Goal: Task Accomplishment & Management: Complete application form

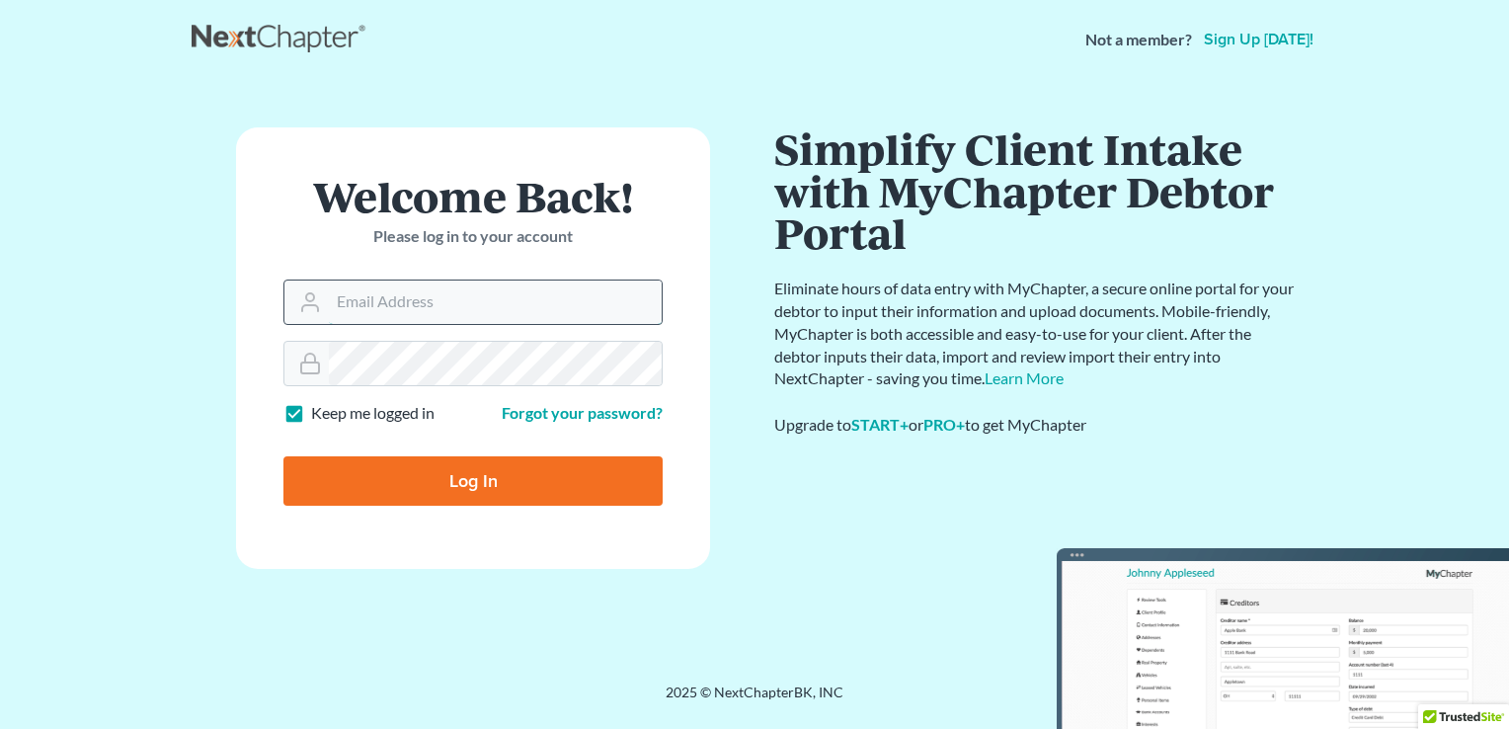
click at [484, 301] on input "Email Address" at bounding box center [495, 302] width 333 height 43
type input "[EMAIL_ADDRESS][DOMAIN_NAME]"
click at [447, 318] on input "[EMAIL_ADDRESS][DOMAIN_NAME]" at bounding box center [495, 302] width 333 height 43
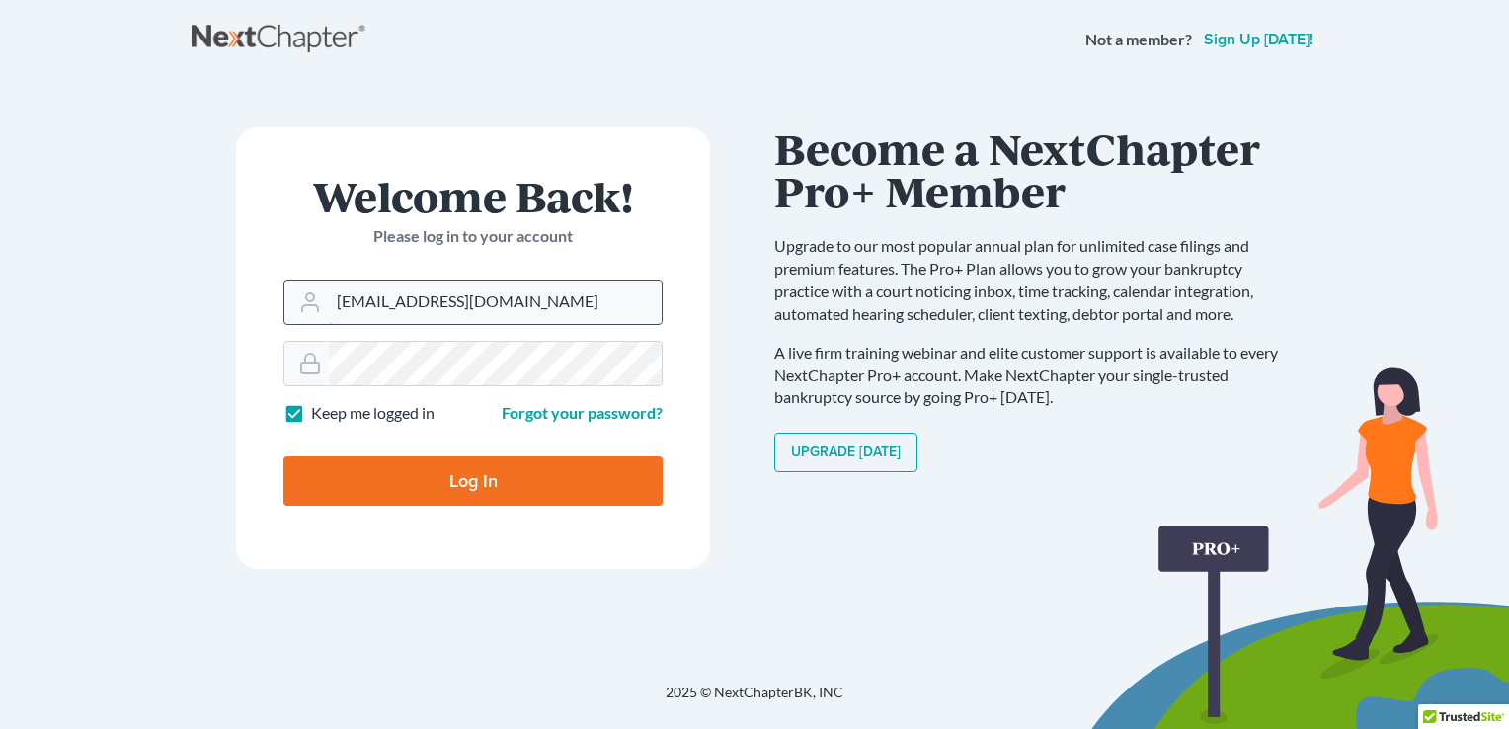
click at [460, 311] on input "[EMAIL_ADDRESS][DOMAIN_NAME]" at bounding box center [495, 302] width 333 height 43
click at [449, 294] on input "Email Address" at bounding box center [495, 302] width 333 height 43
type input "dlofton7382@yahoo.com"
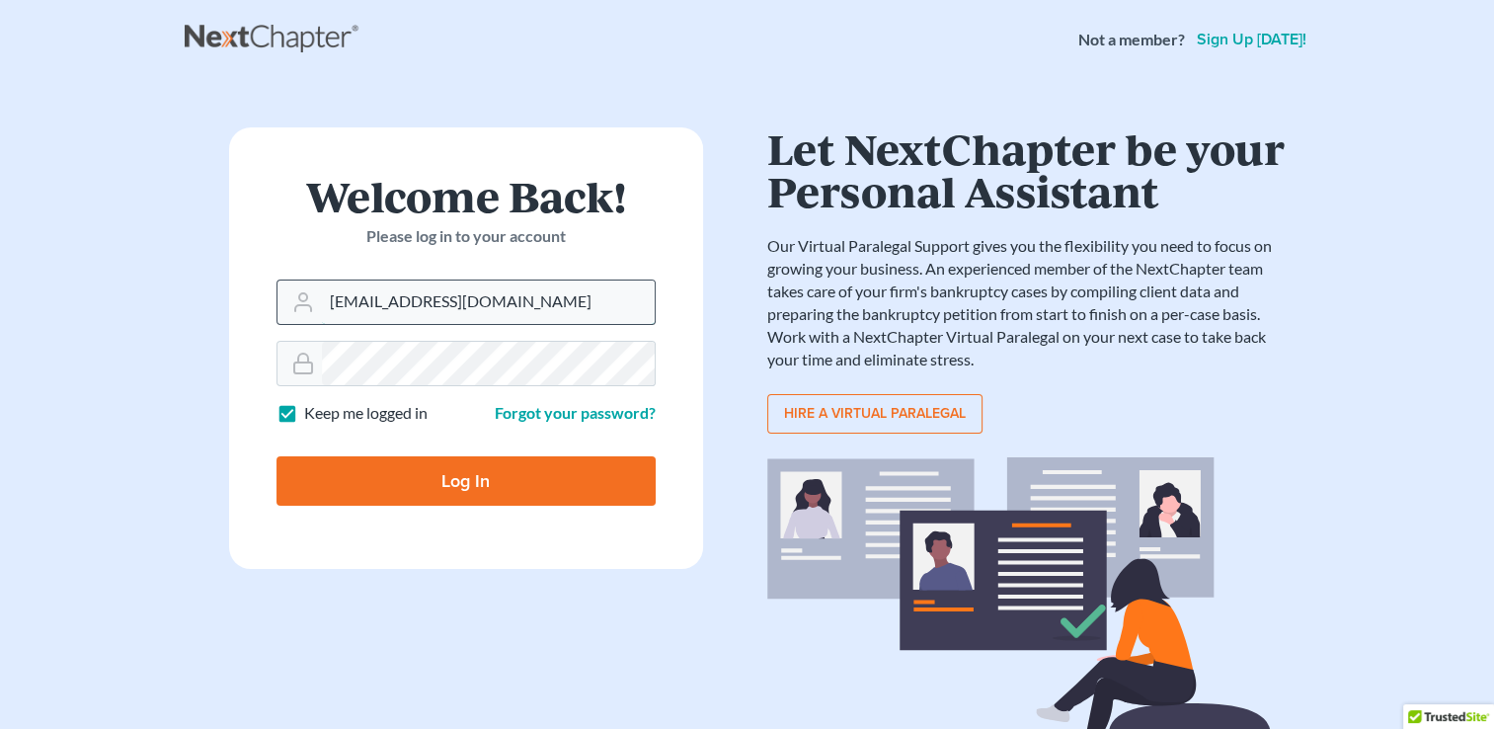
click at [411, 305] on input "dlofton7382@yahoo.com" at bounding box center [488, 302] width 333 height 43
click at [411, 294] on input "Email Address" at bounding box center [488, 302] width 333 height 43
type input "dlofton@craigandloftonlaw.com"
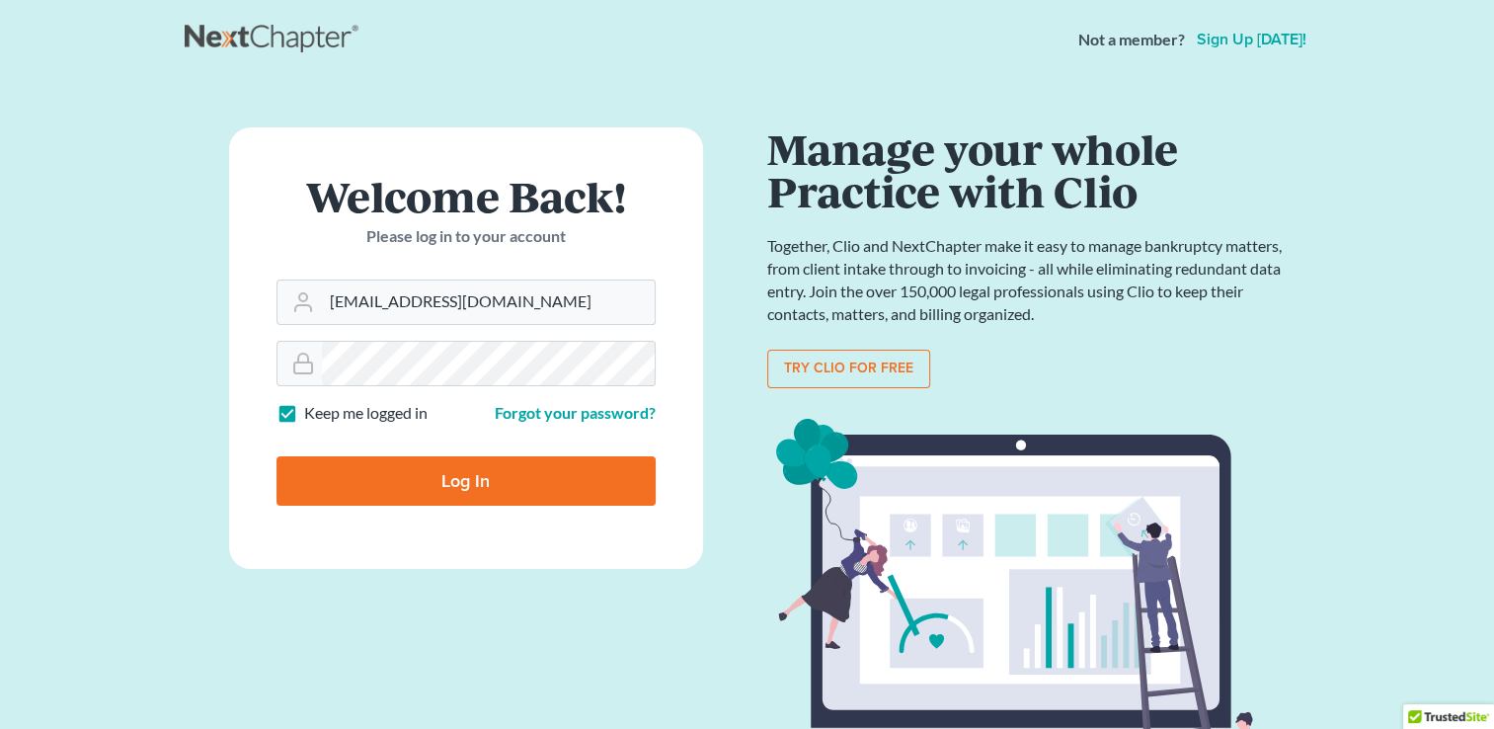
click at [446, 476] on input "Log In" at bounding box center [466, 480] width 379 height 49
type input "Thinking..."
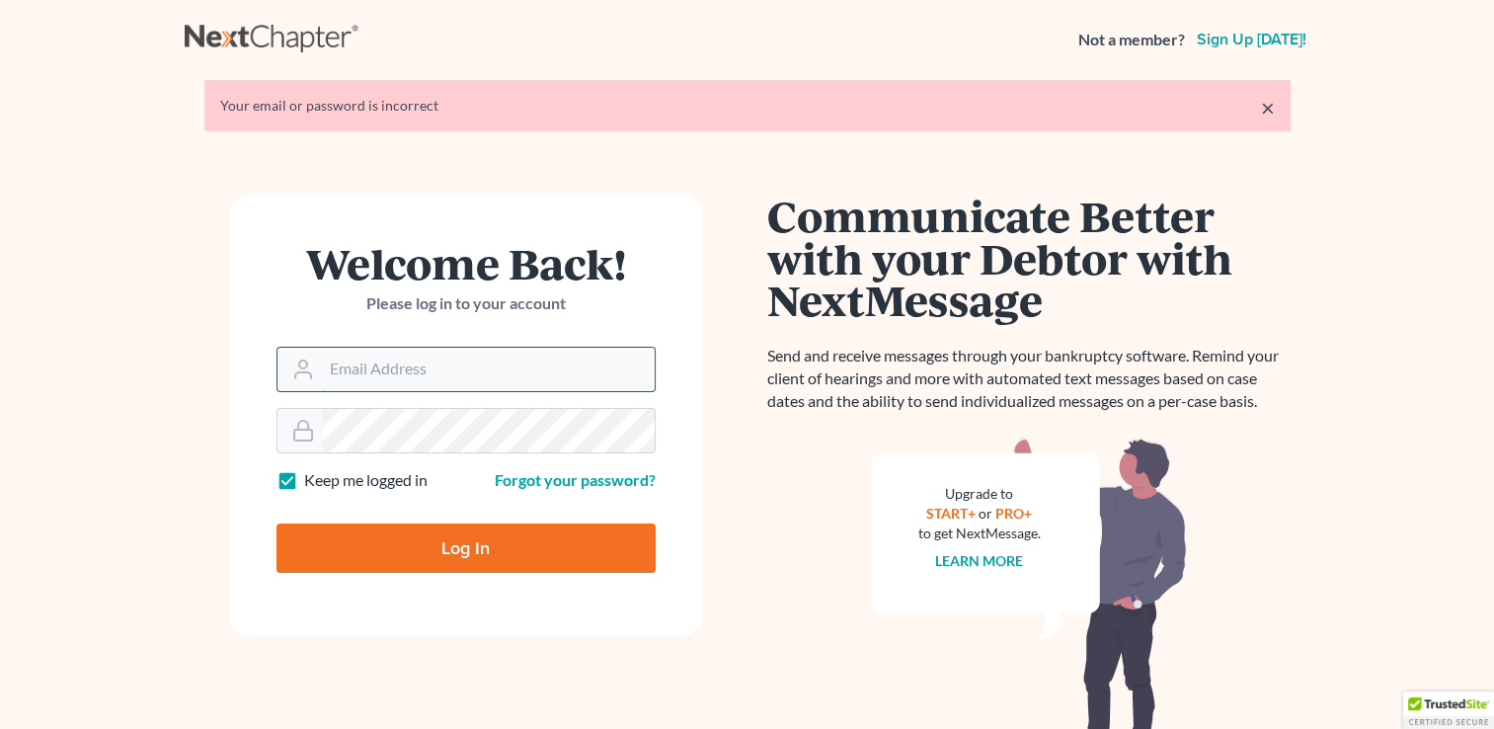
click at [366, 370] on input "Email Address" at bounding box center [488, 369] width 333 height 43
type input "[EMAIL_ADDRESS][DOMAIN_NAME]"
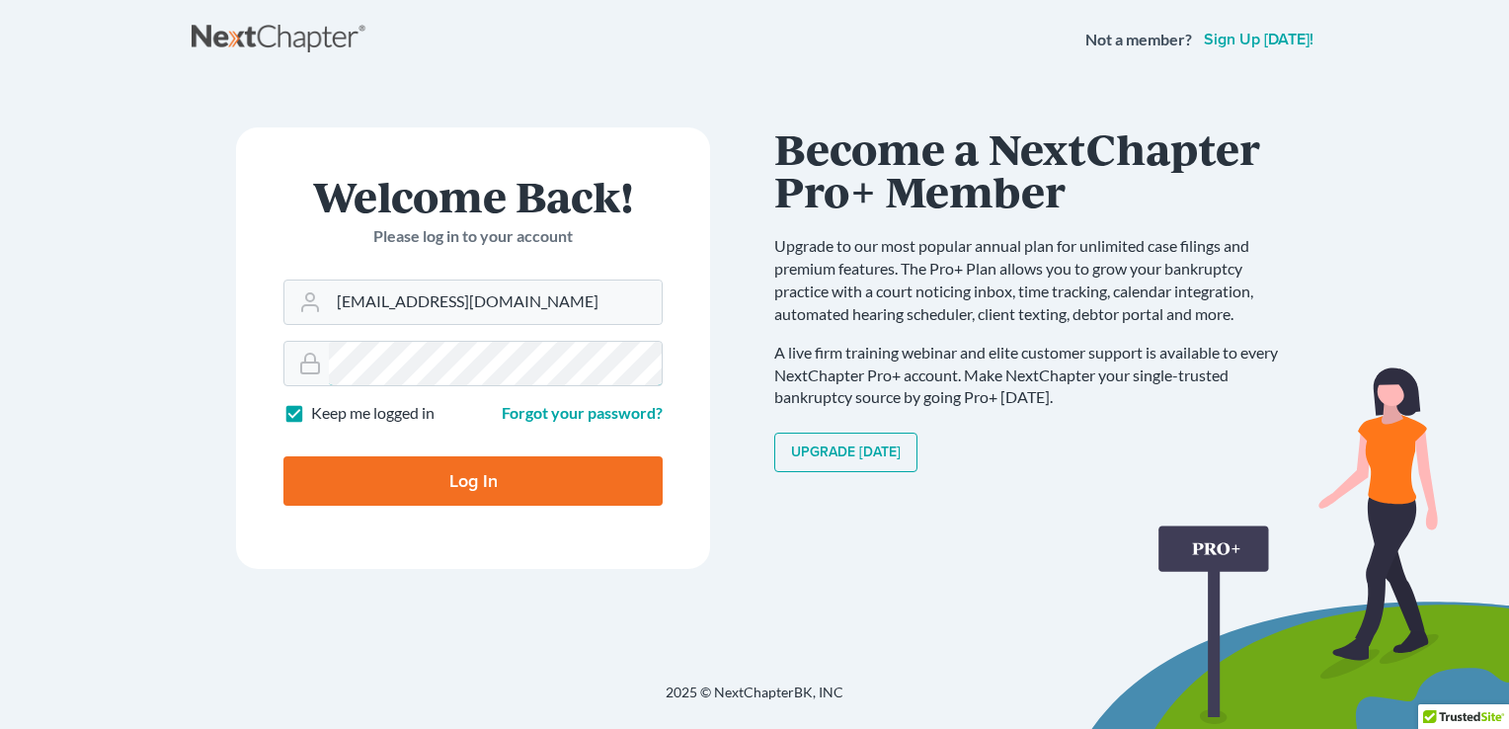
click at [283, 456] on input "Log In" at bounding box center [472, 480] width 379 height 49
type input "Thinking..."
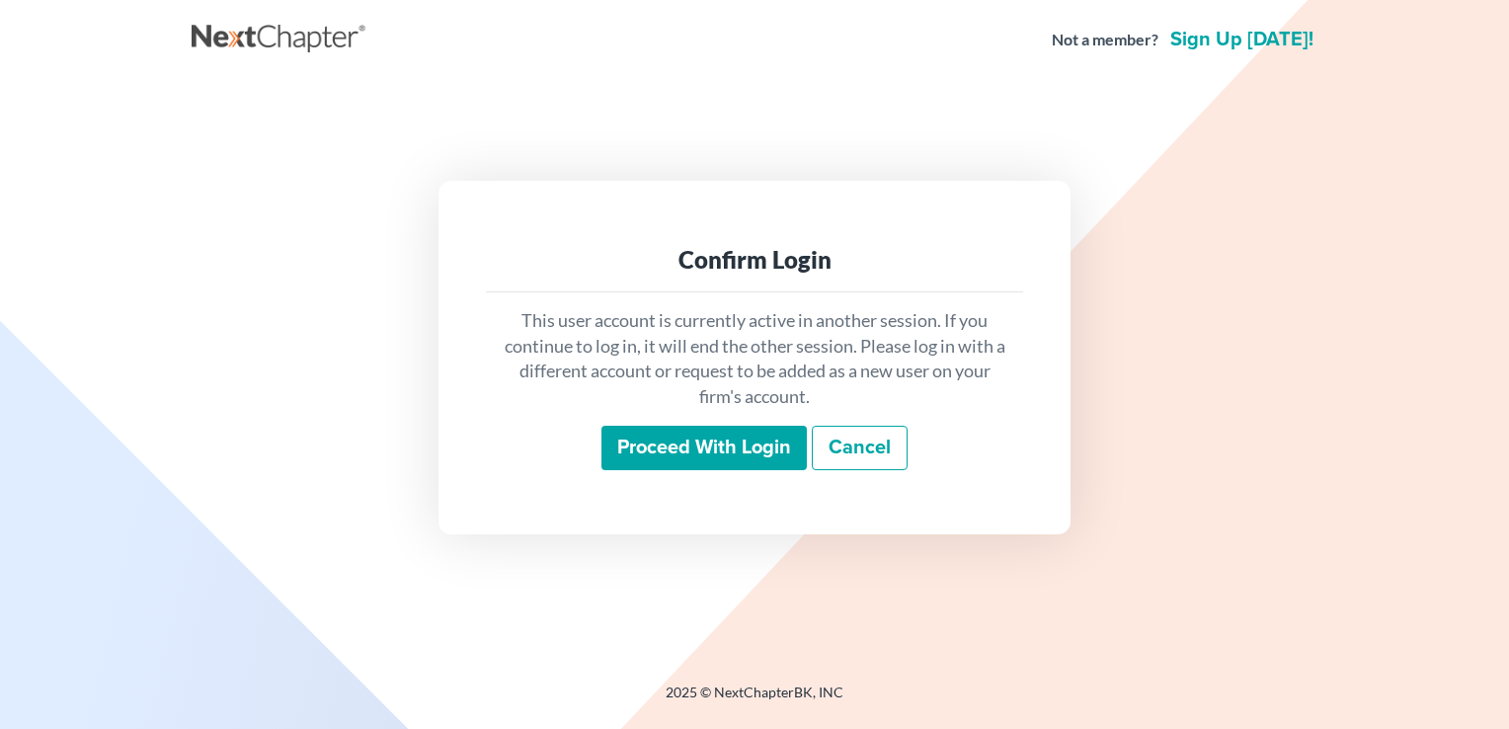
click at [758, 464] on input "Proceed with login" at bounding box center [703, 448] width 205 height 45
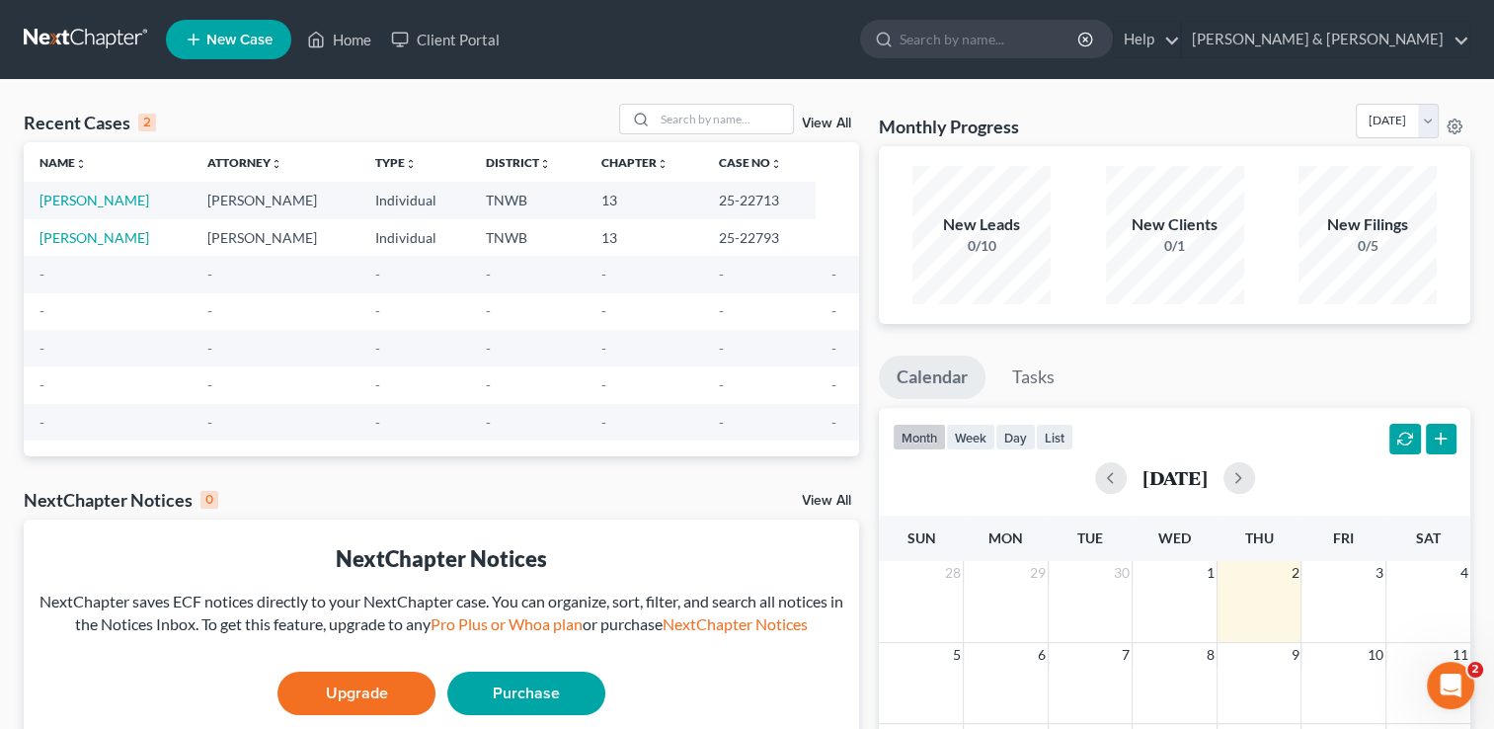
click at [232, 33] on span "New Case" at bounding box center [239, 40] width 66 height 15
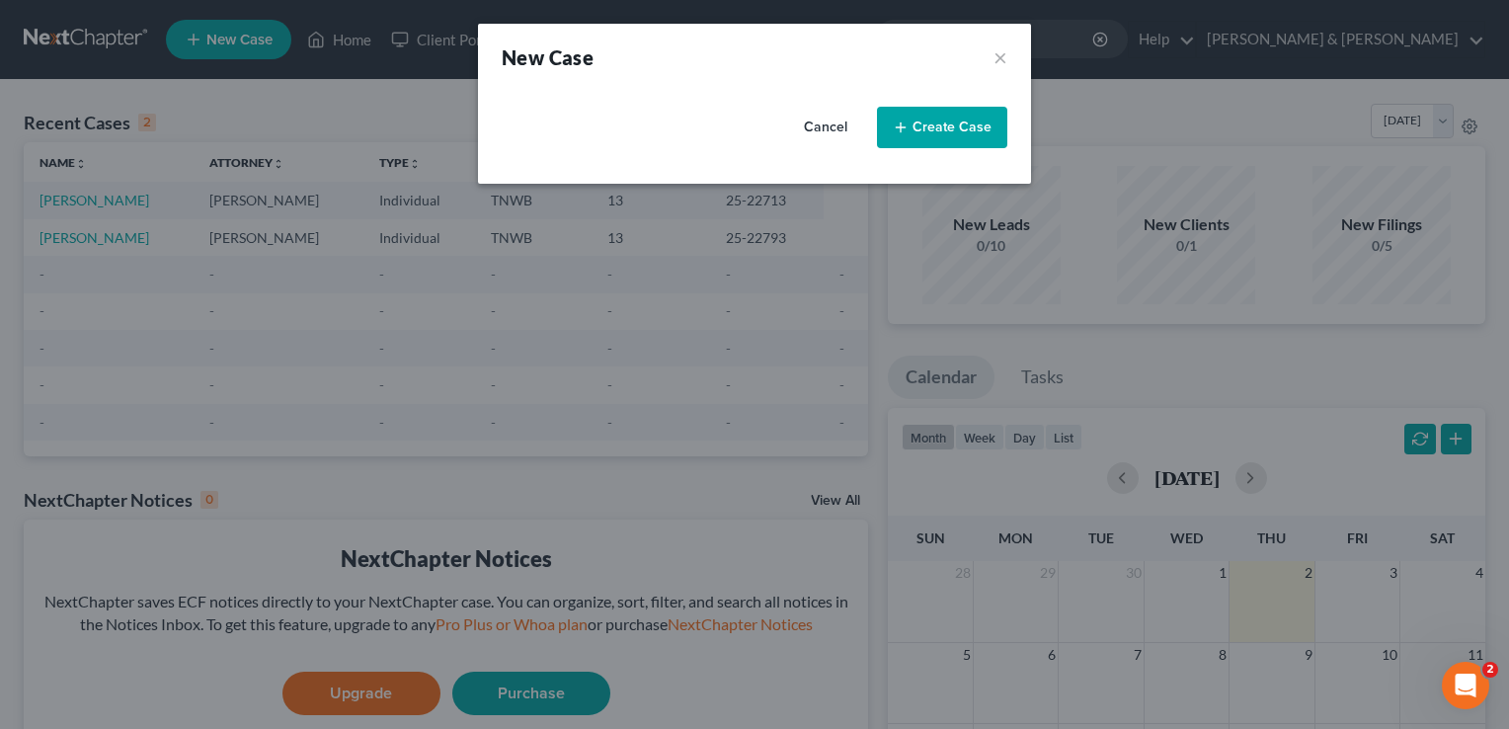
select select "76"
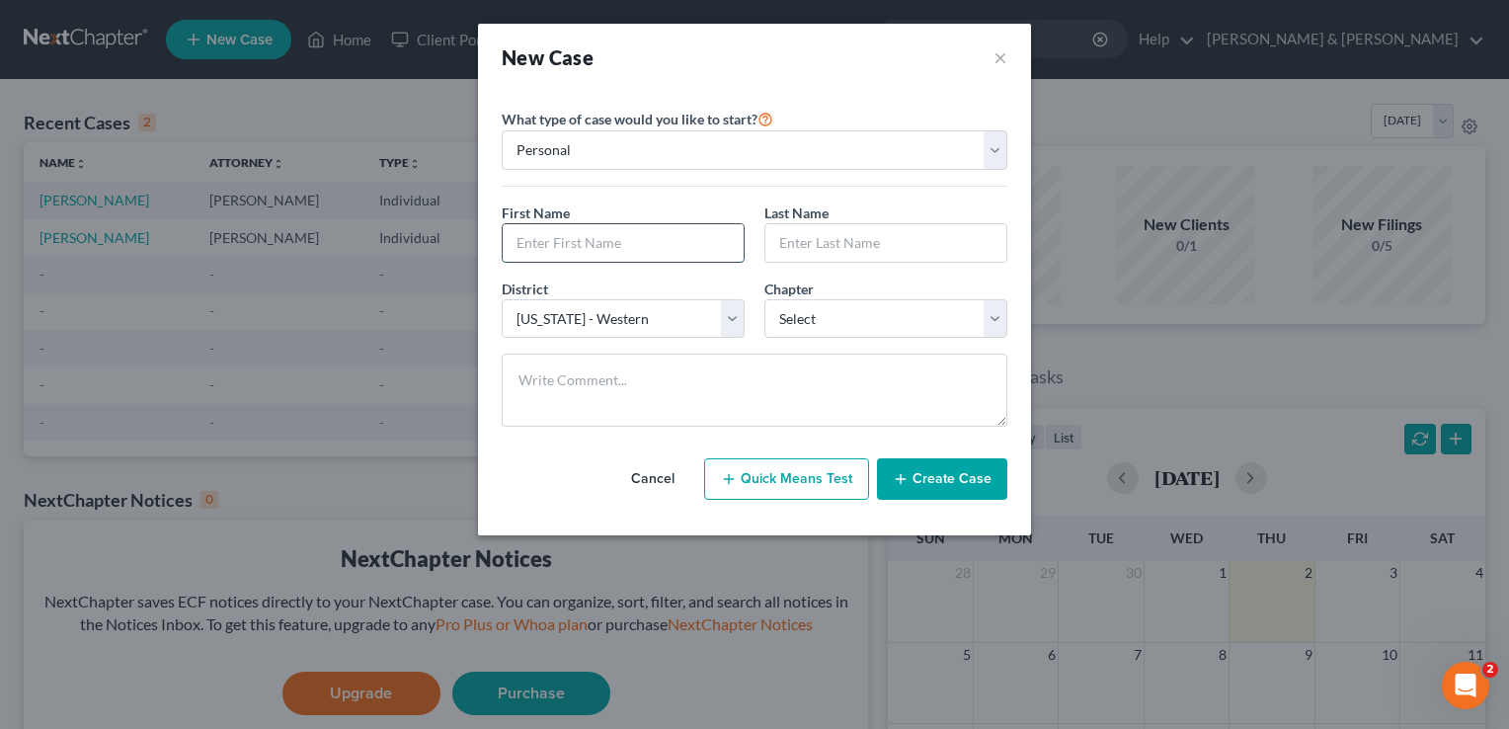
click at [621, 242] on input "text" at bounding box center [623, 243] width 241 height 38
type input "Karen"
type input "Hood"
click at [941, 312] on select "Select 7 11 12 13" at bounding box center [885, 319] width 243 height 40
select select "3"
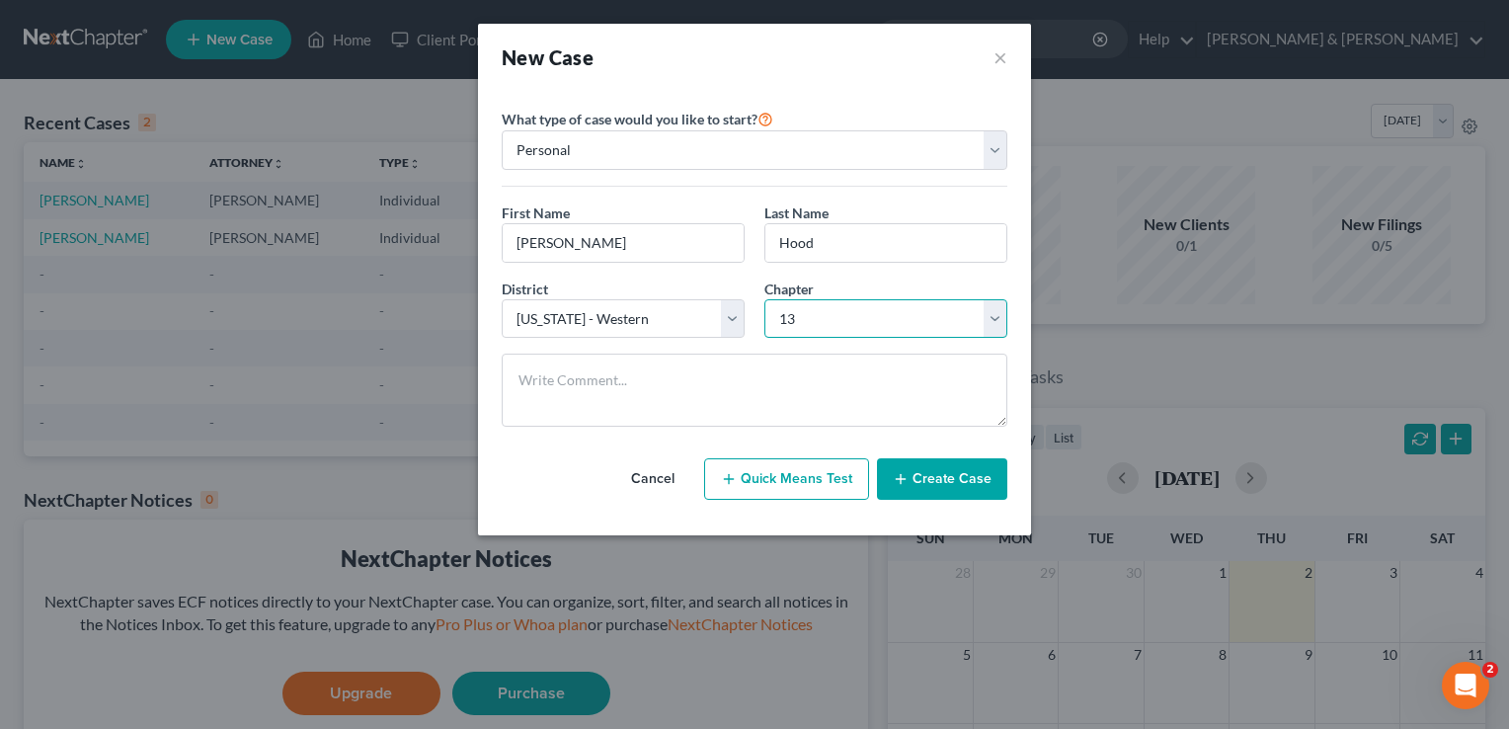
click at [764, 299] on select "Select 7 11 12 13" at bounding box center [885, 319] width 243 height 40
click at [919, 474] on button "Create Case" at bounding box center [942, 478] width 130 height 41
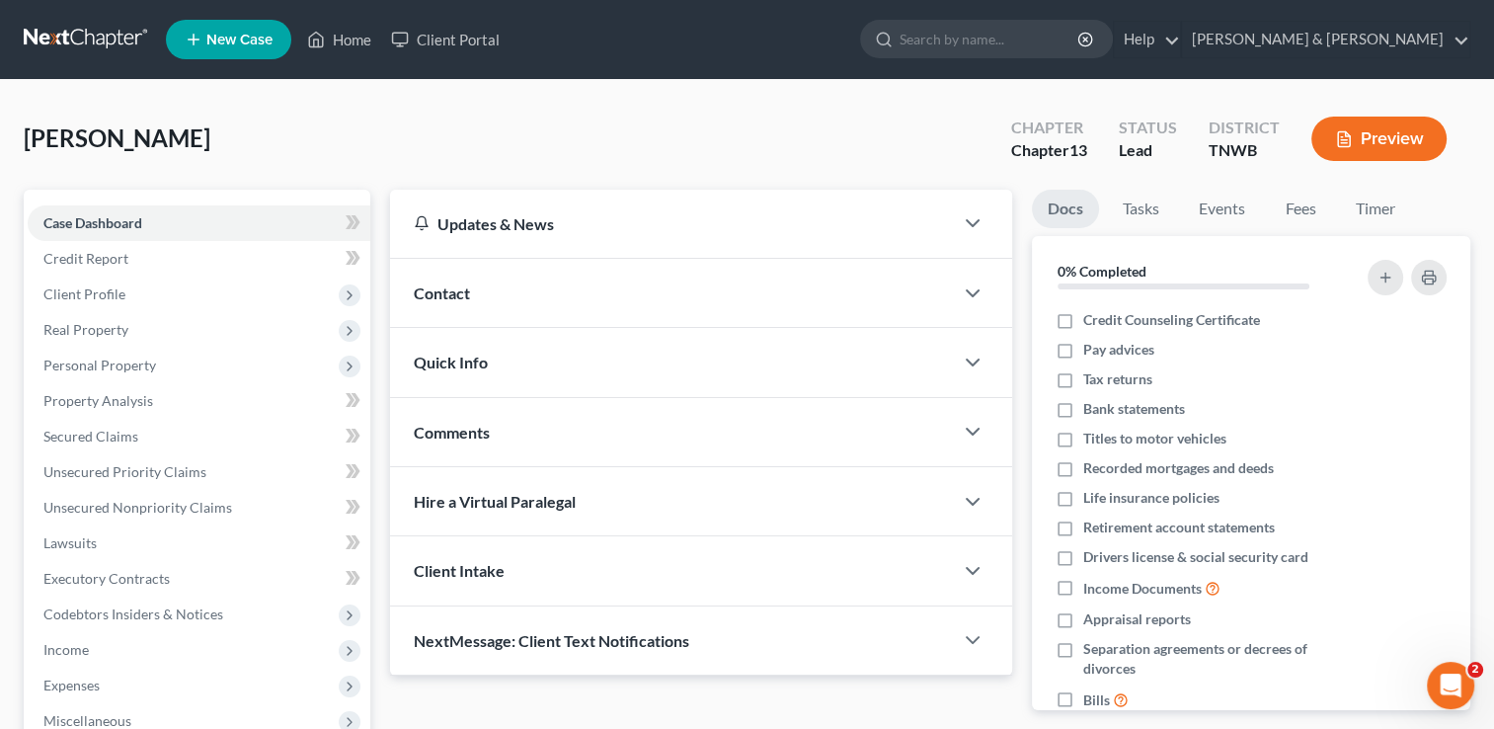
click at [443, 293] on span "Contact" at bounding box center [442, 292] width 56 height 19
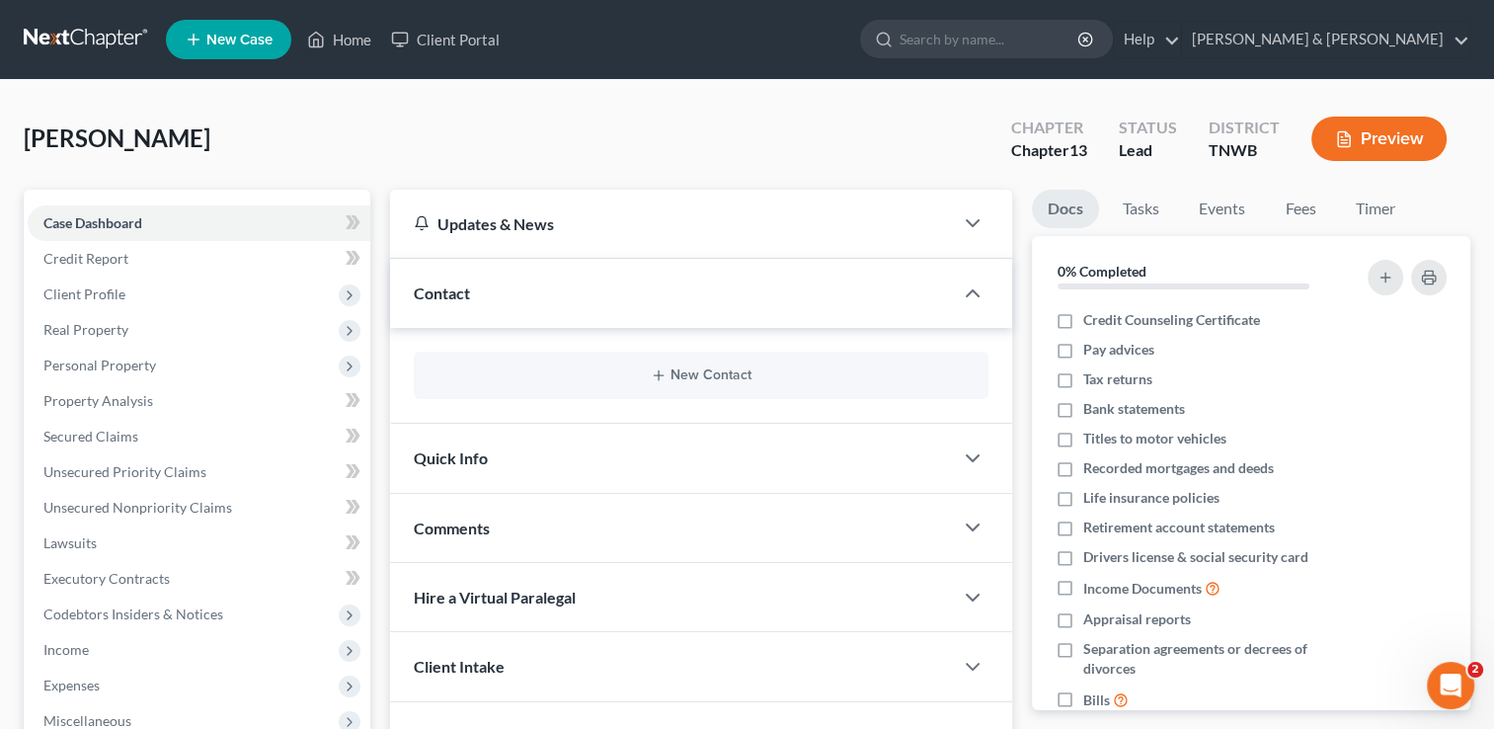
click at [399, 124] on div "Hood, Karen Upgraded Chapter Chapter 13 Status Lead District TNWB Preview" at bounding box center [747, 147] width 1447 height 86
click at [100, 292] on span "Client Profile" at bounding box center [84, 293] width 82 height 17
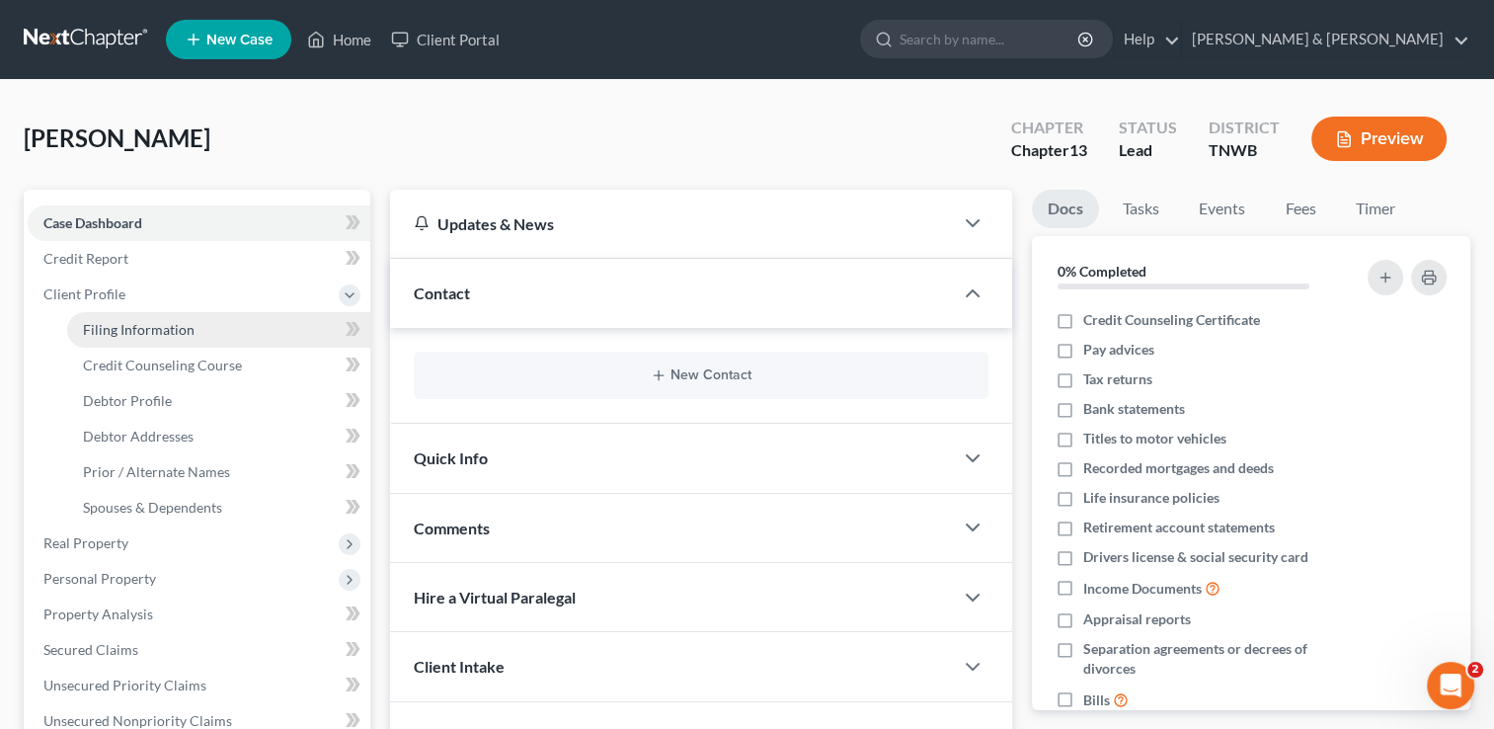
click at [159, 332] on span "Filing Information" at bounding box center [139, 329] width 112 height 17
select select "1"
select select "0"
select select "3"
select select "76"
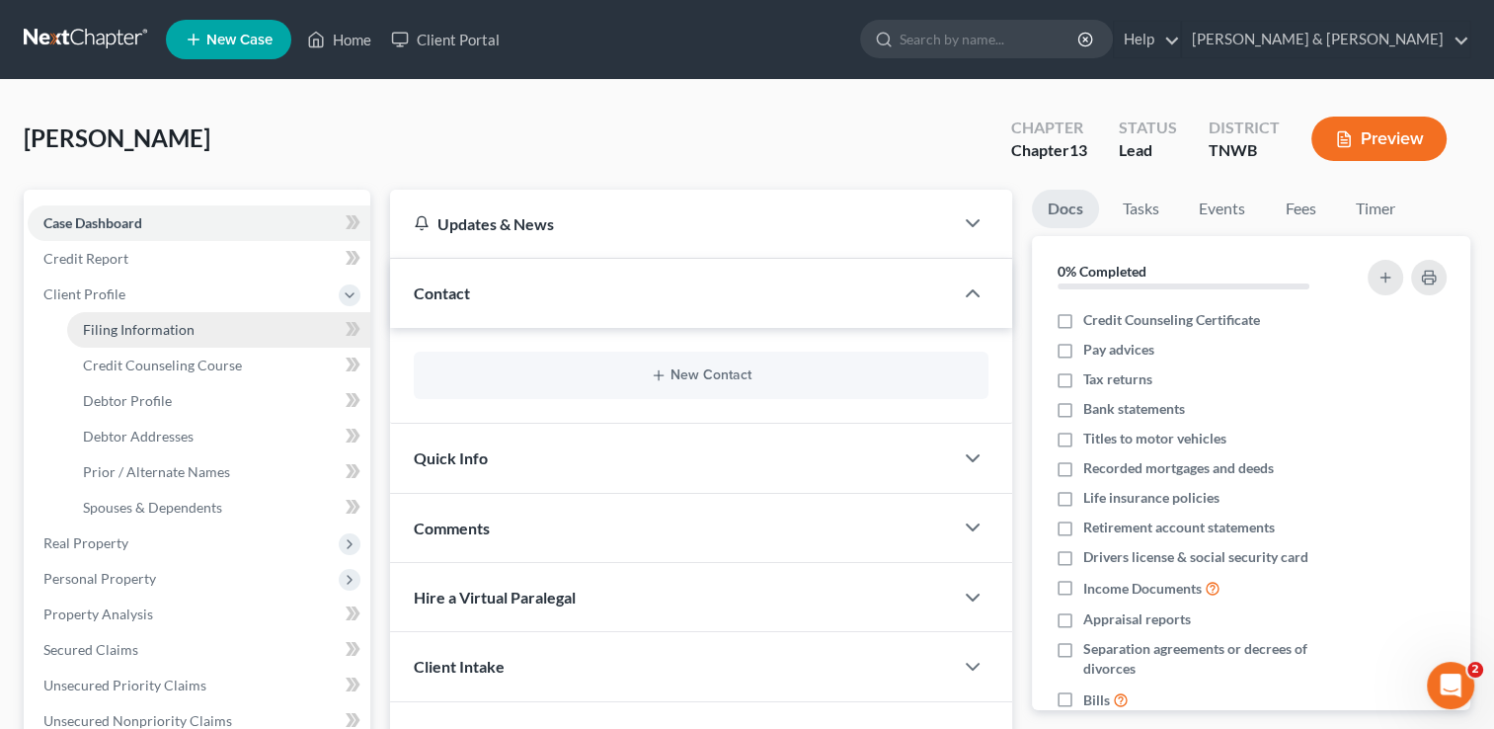
select select "44"
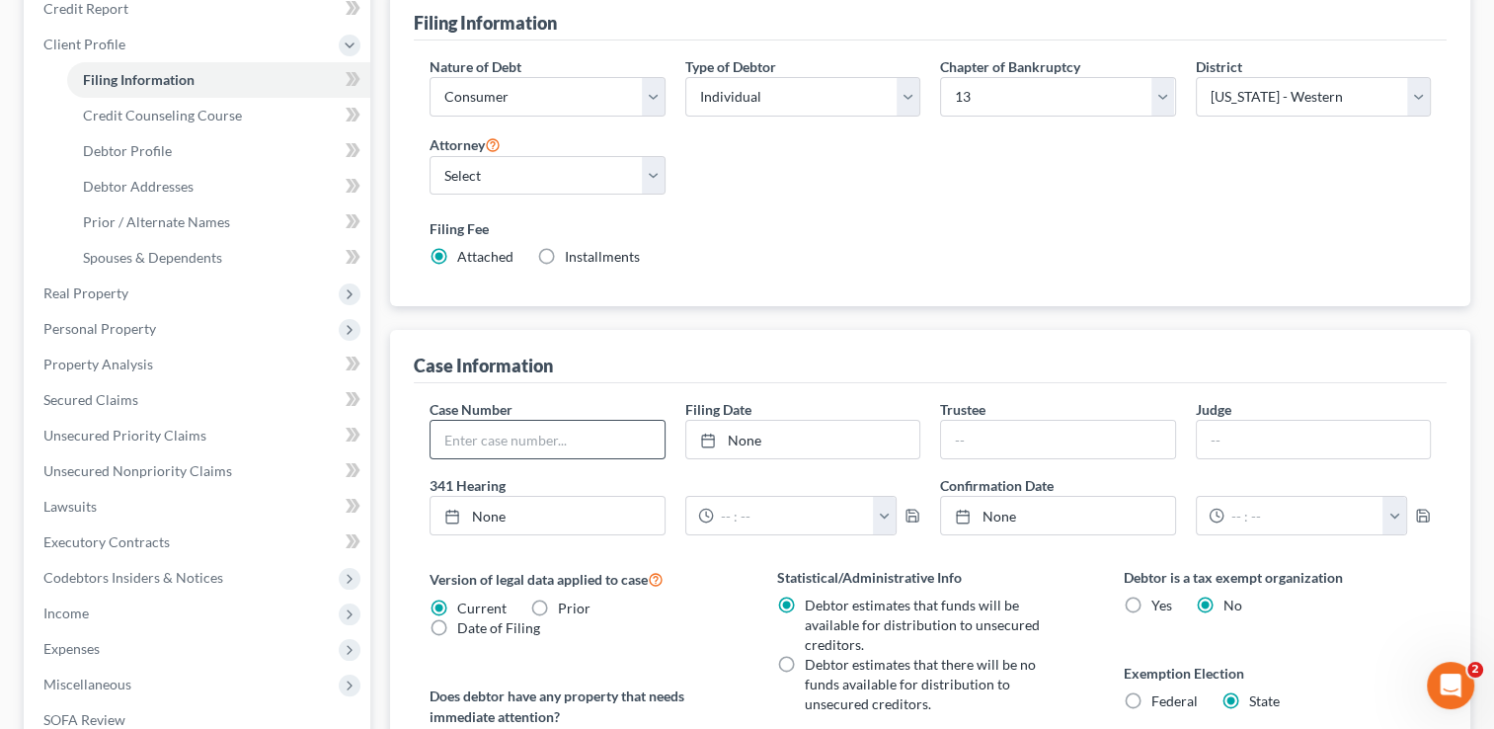
scroll to position [296, 0]
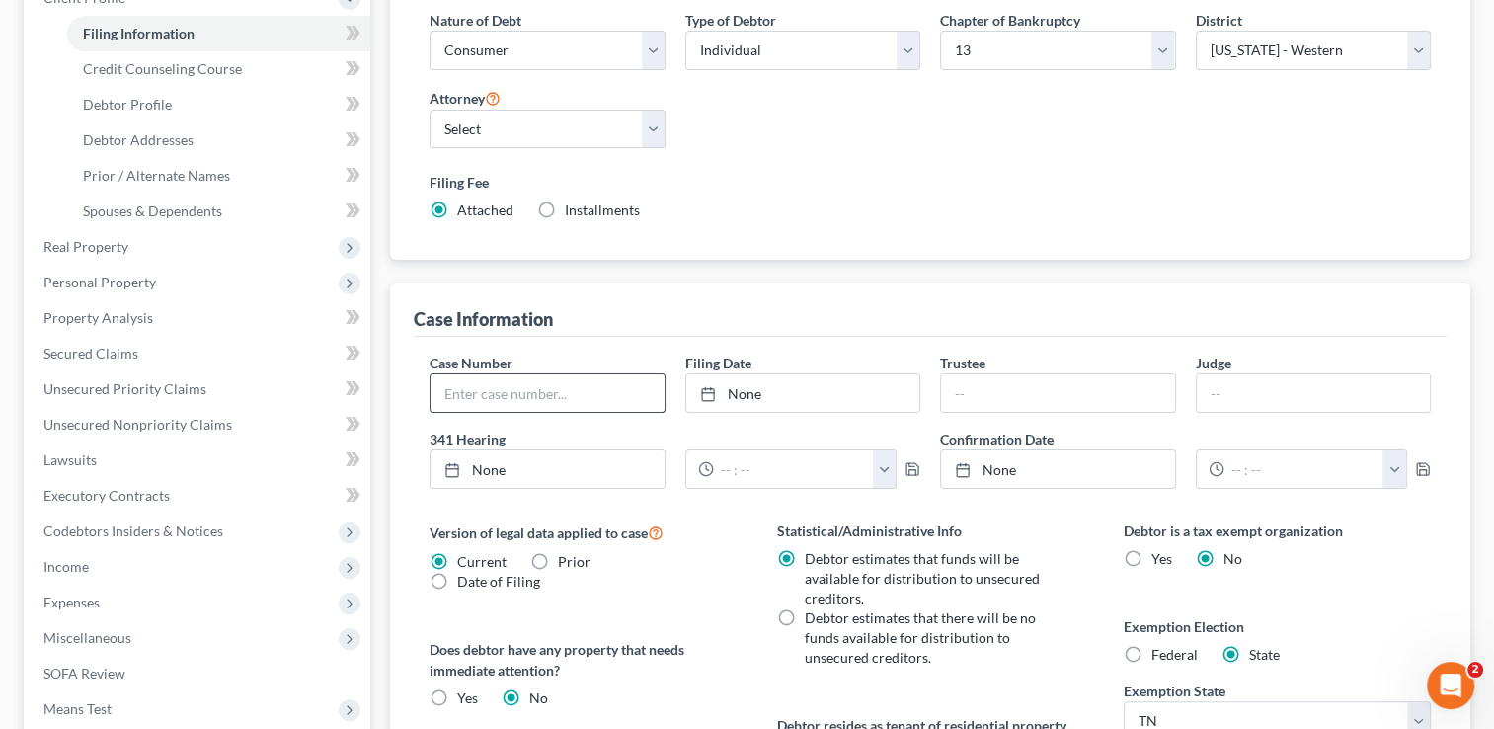
click at [549, 385] on input "text" at bounding box center [547, 393] width 233 height 38
paste input "25-24075"
click at [463, 389] on input "25-24075" at bounding box center [547, 393] width 233 height 38
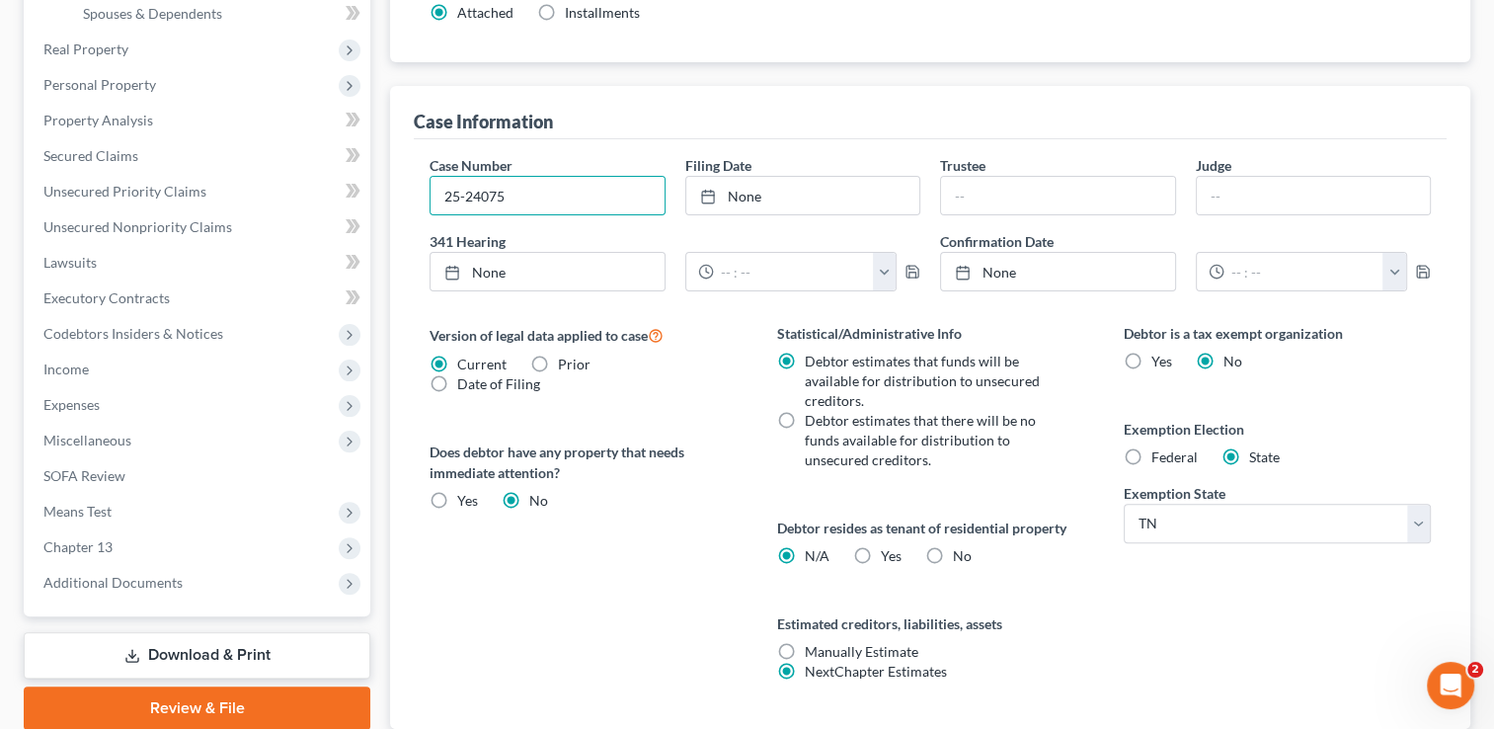
scroll to position [593, 0]
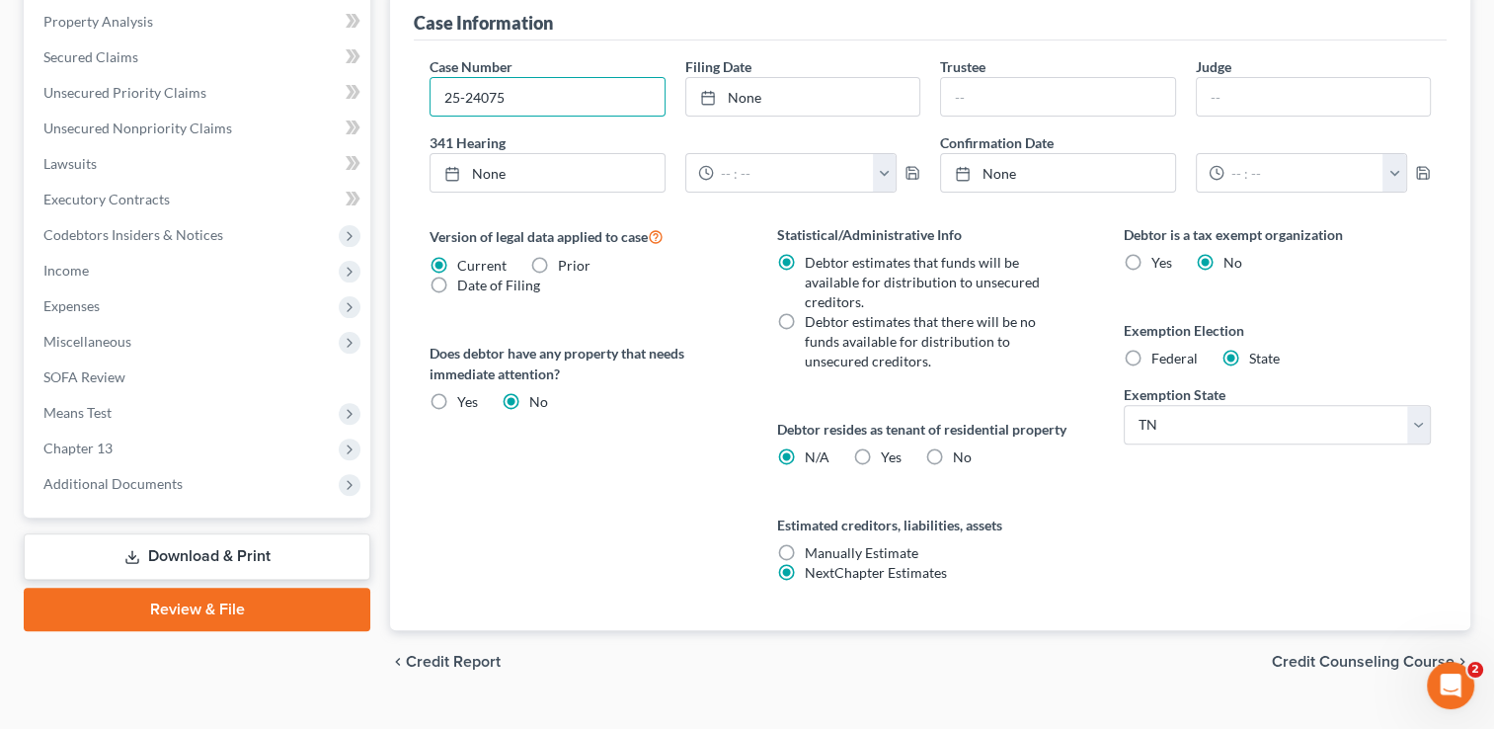
type input "25-24075"
click at [881, 456] on label "Yes Yes" at bounding box center [891, 457] width 21 height 20
click at [889, 456] on input "Yes Yes" at bounding box center [895, 453] width 13 height 13
radio input "true"
radio input "false"
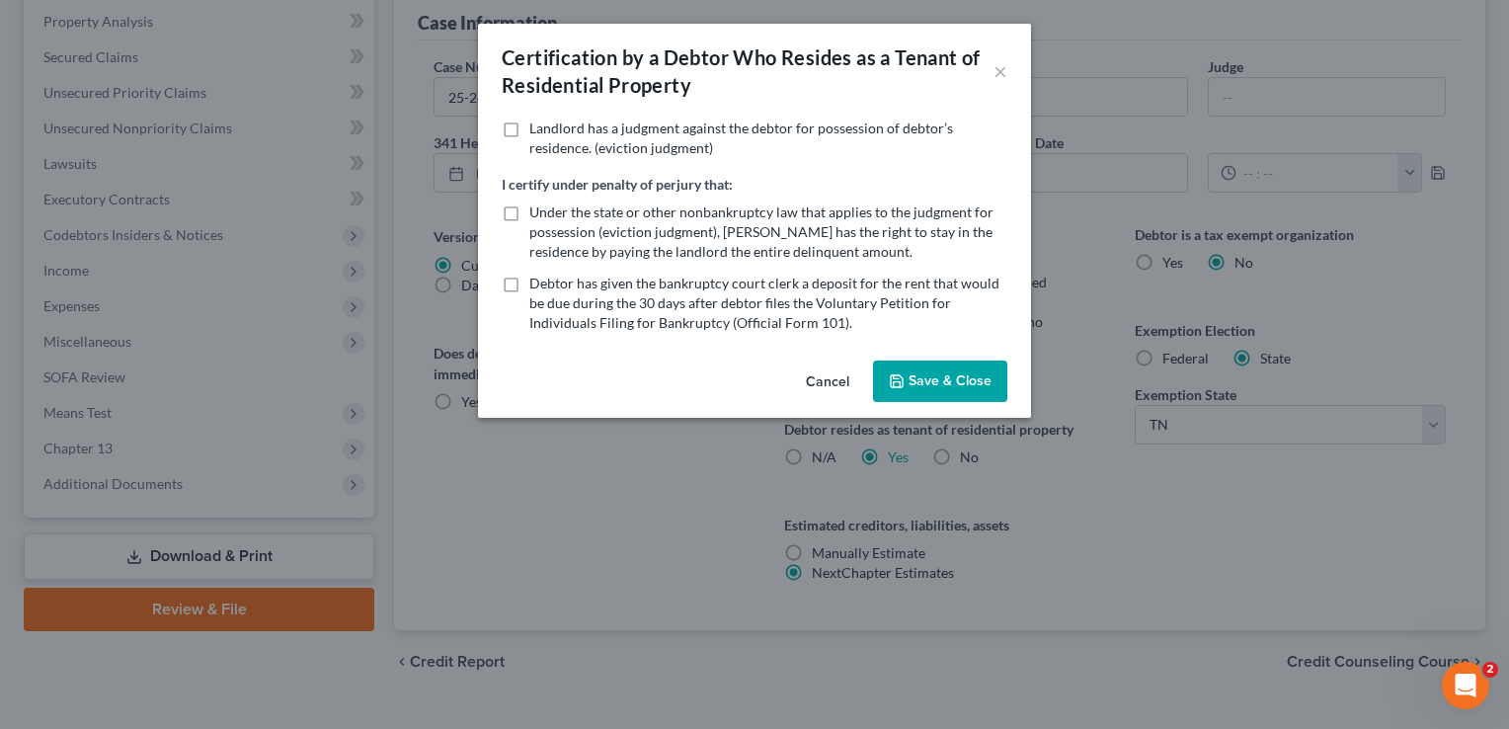
click at [529, 128] on label "Landlord has a judgment against the debtor for possession of debtor’s residence…" at bounding box center [768, 139] width 478 height 40
click at [537, 128] on input "Landlord has a judgment against the debtor for possession of debtor’s residence…" at bounding box center [543, 125] width 13 height 13
checkbox input "true"
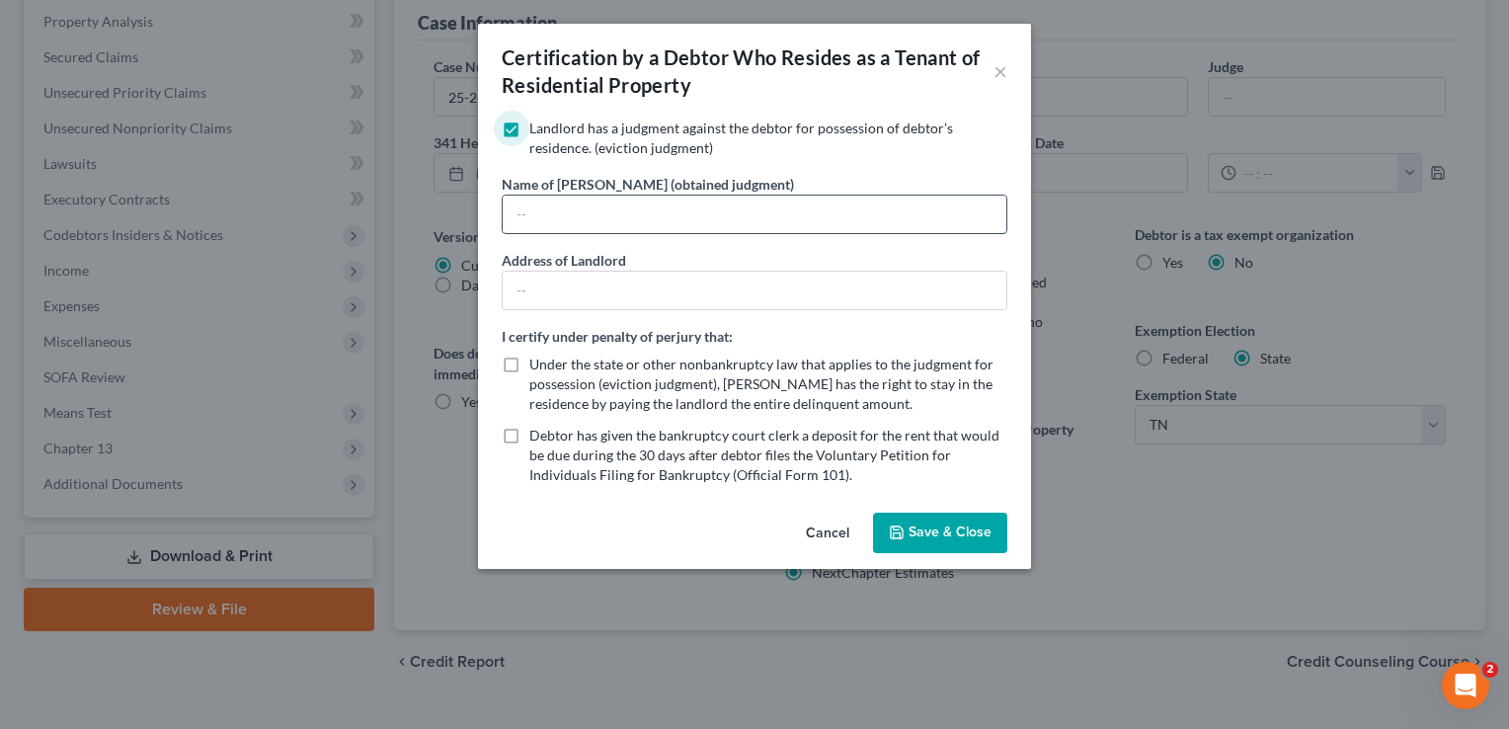
click at [528, 212] on input "text" at bounding box center [755, 215] width 504 height 38
type input "Arlington Manor"
click at [541, 294] on input "text" at bounding box center [755, 291] width 504 height 38
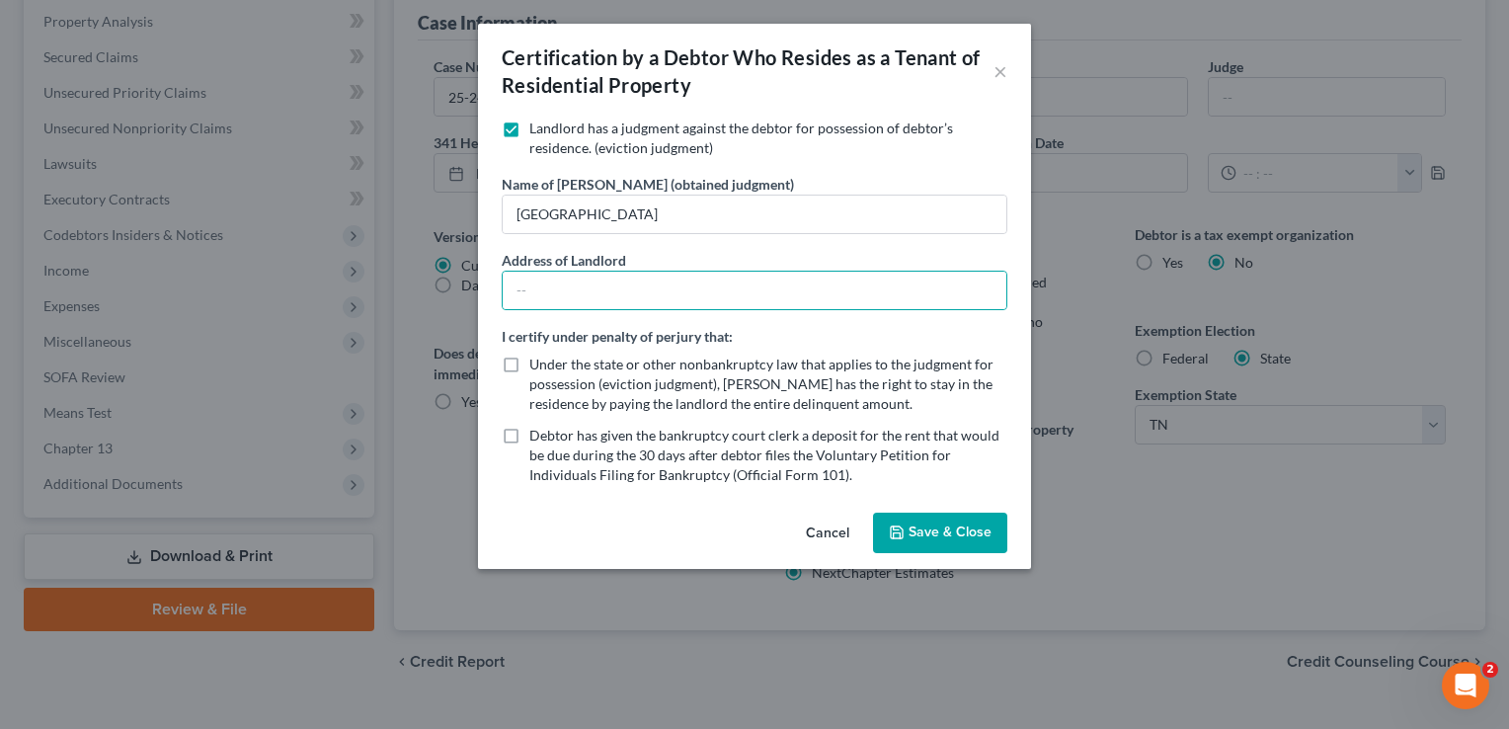
click at [834, 531] on button "Cancel" at bounding box center [827, 535] width 75 height 40
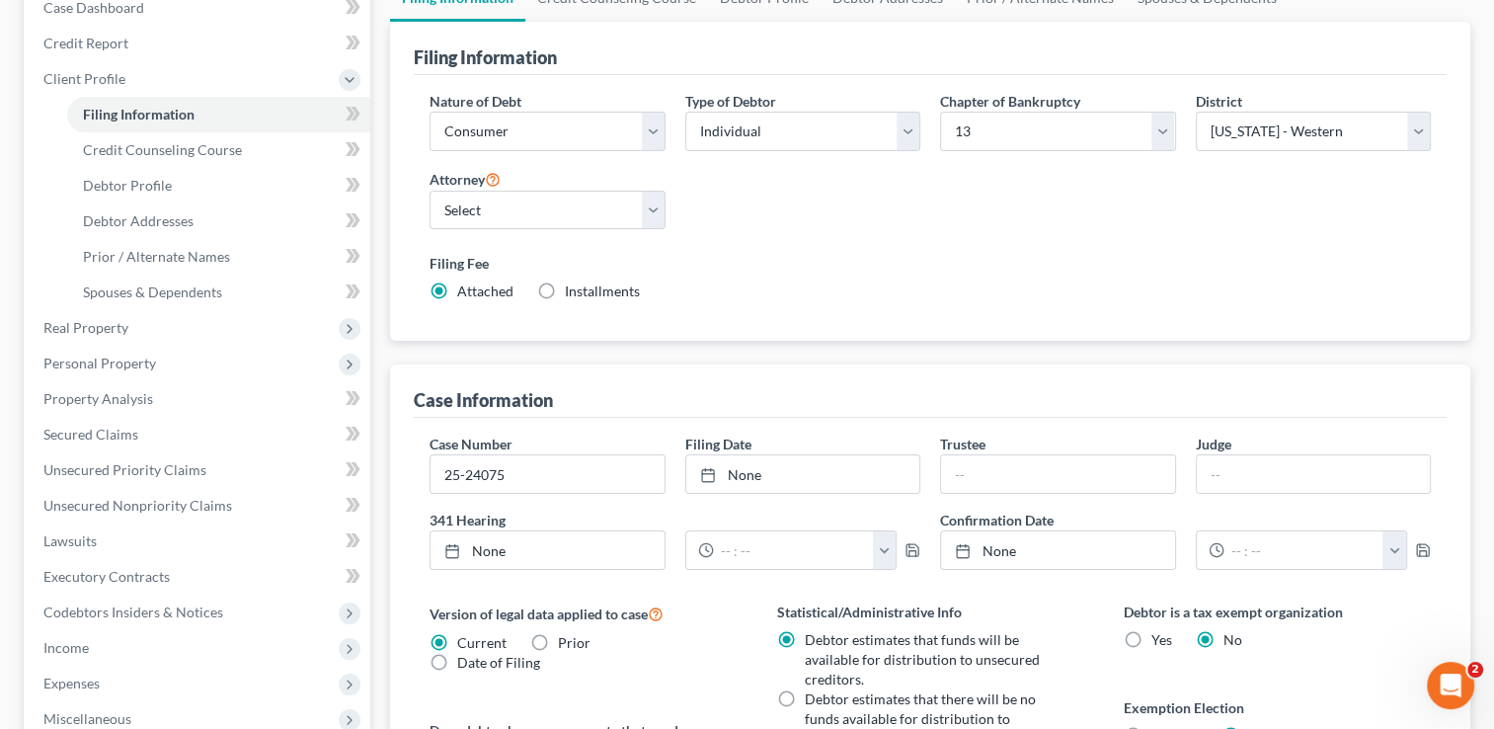
scroll to position [0, 0]
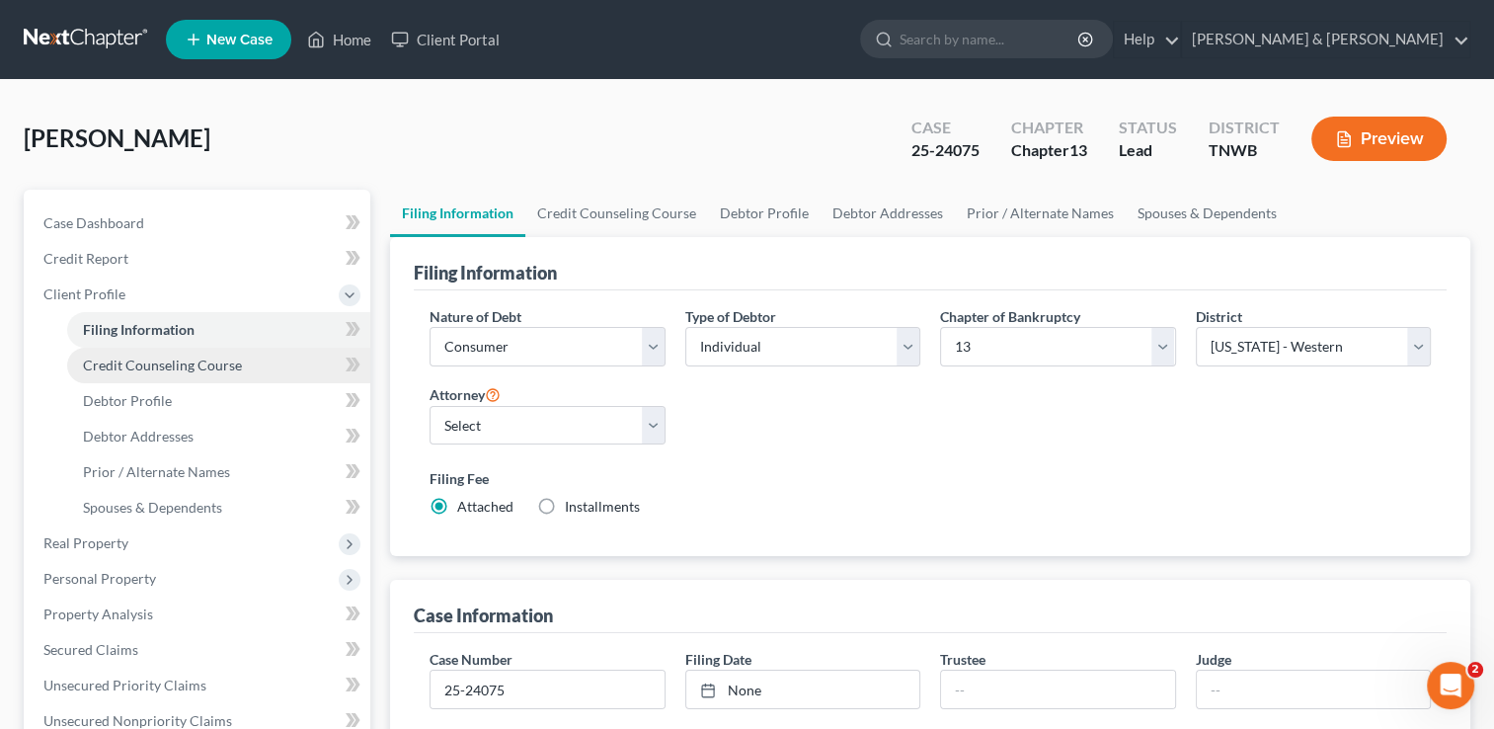
click at [209, 366] on span "Credit Counseling Course" at bounding box center [162, 365] width 159 height 17
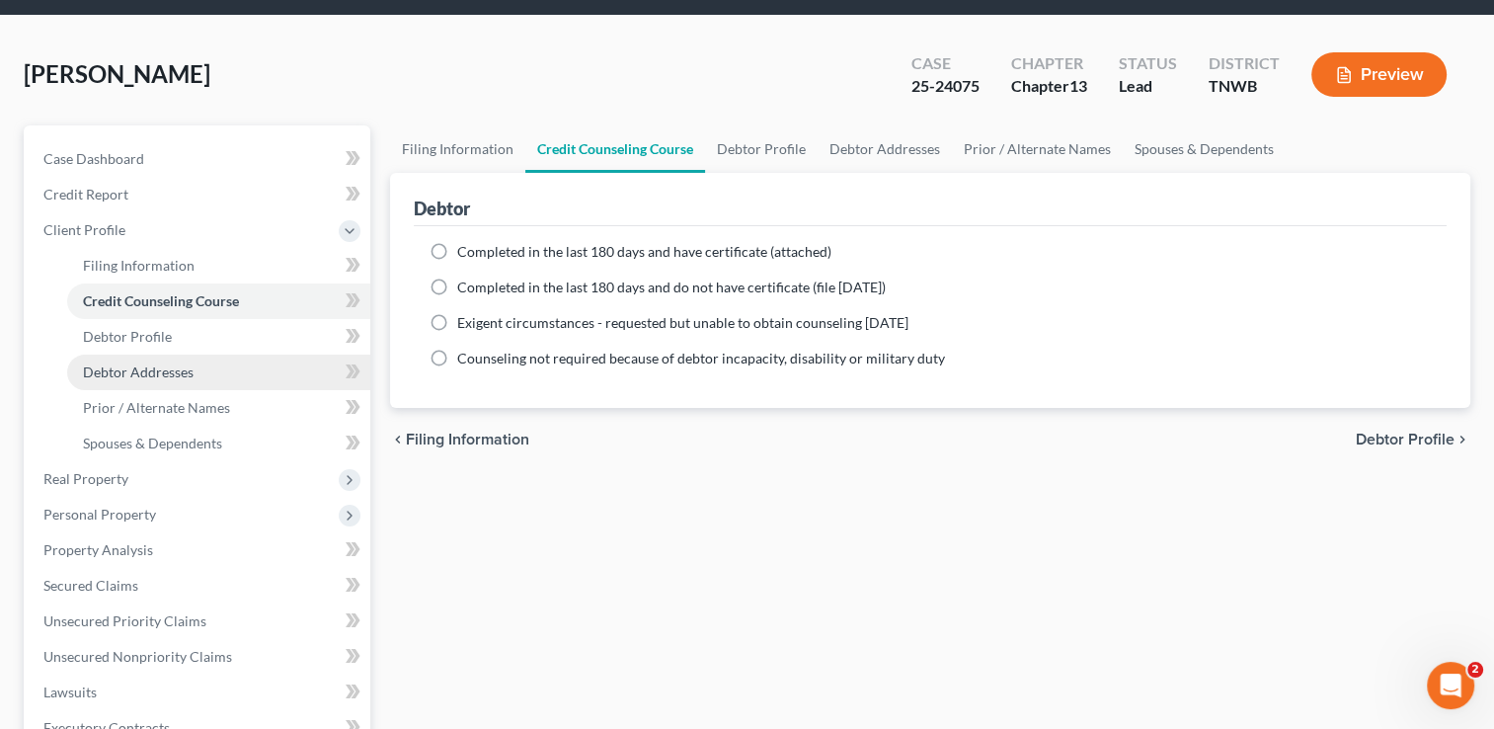
scroll to position [99, 0]
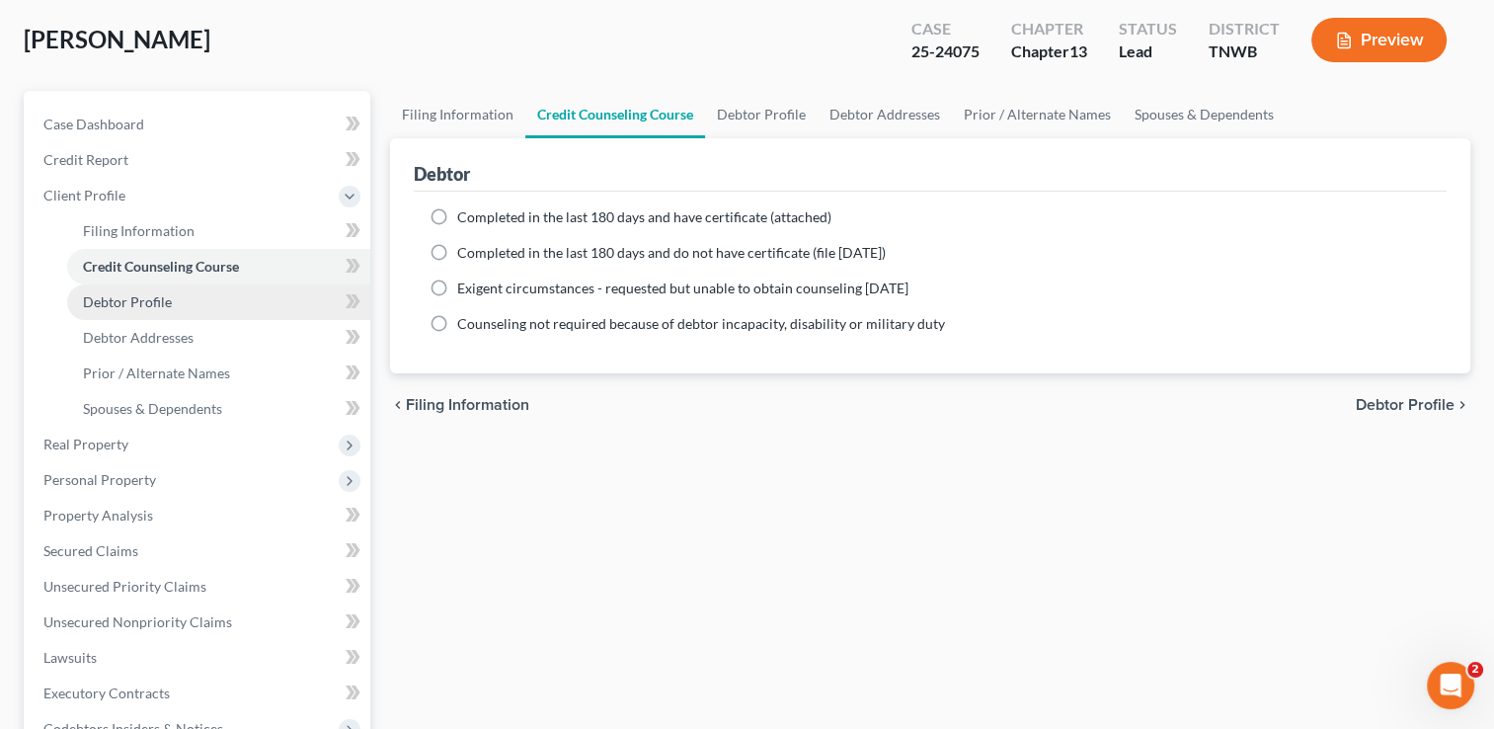
click at [253, 309] on link "Debtor Profile" at bounding box center [218, 302] width 303 height 36
select select "0"
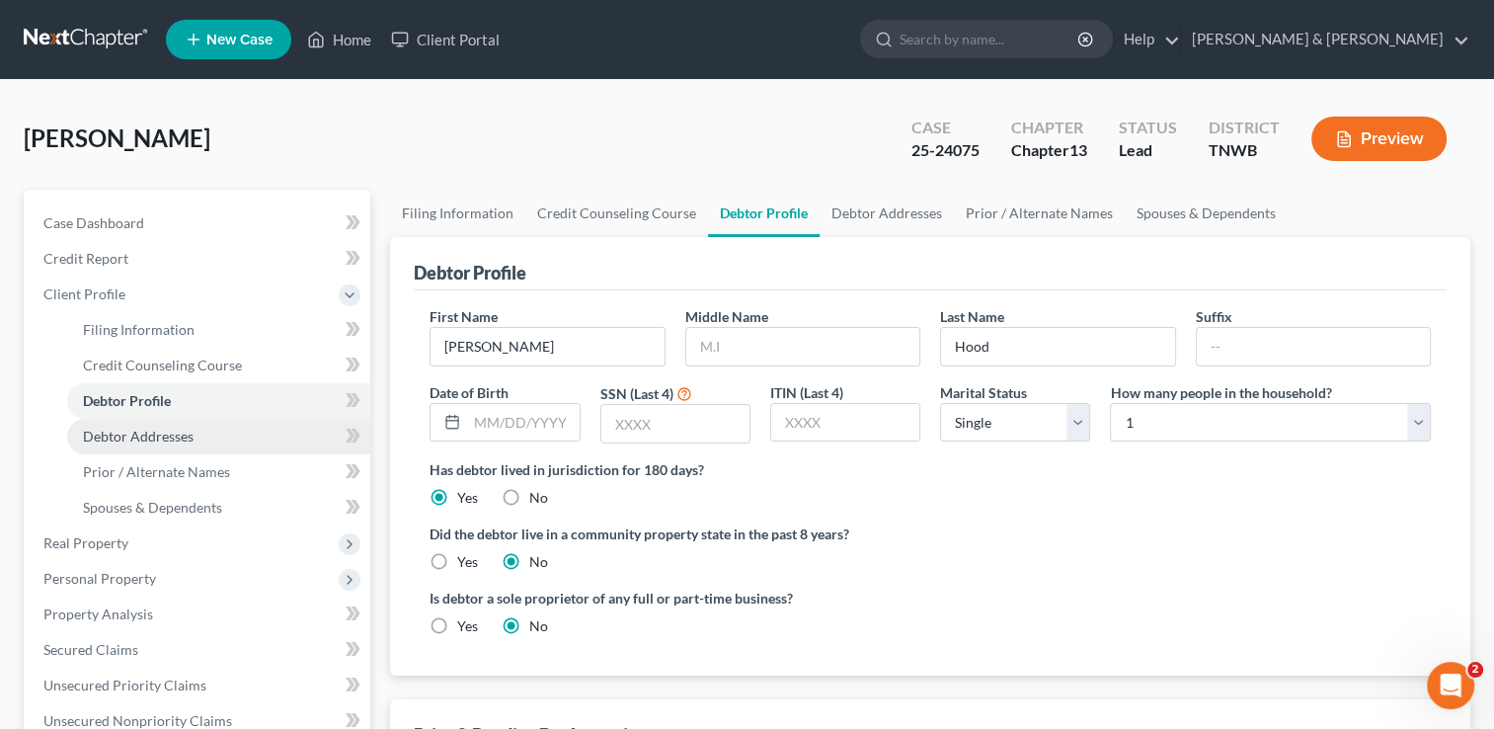
scroll to position [198, 0]
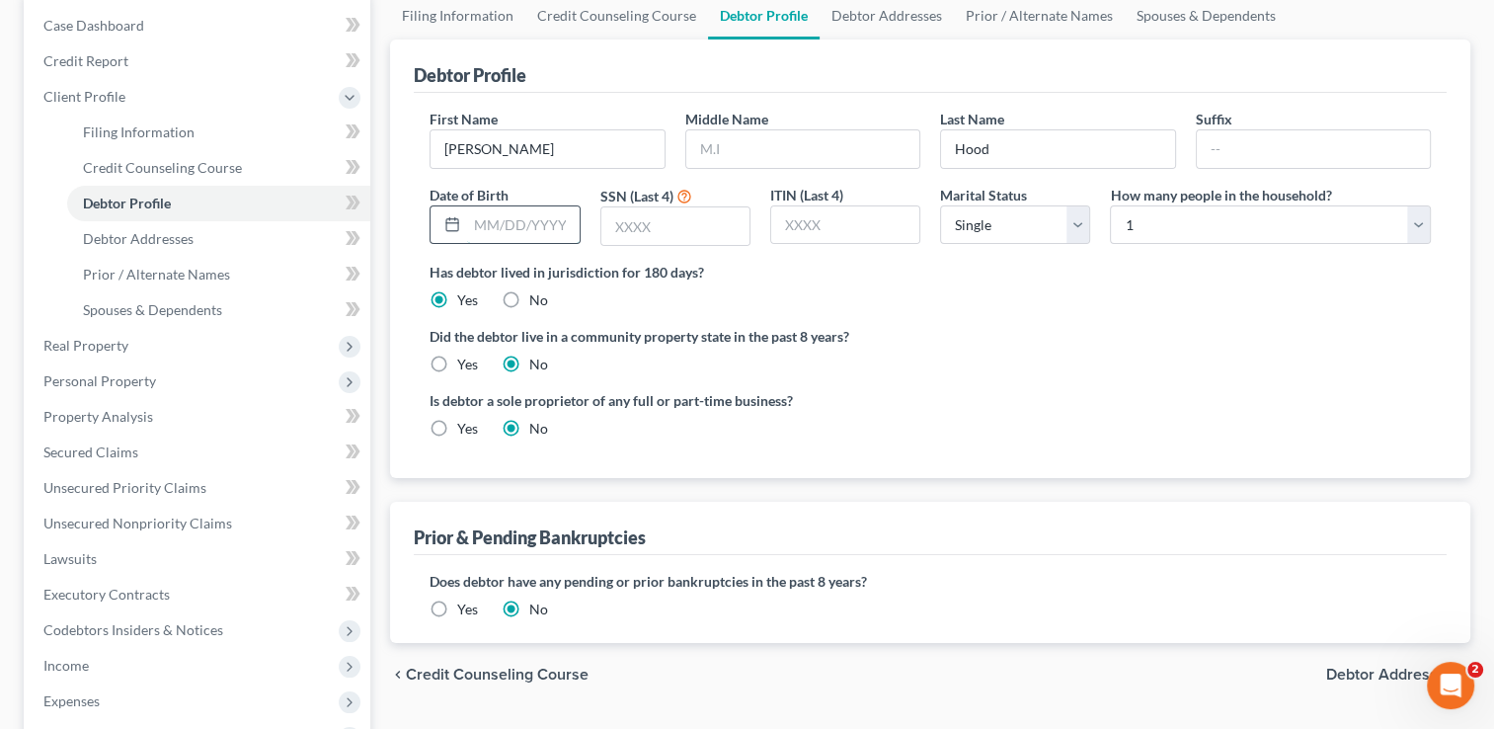
click at [550, 222] on input "text" at bounding box center [523, 225] width 112 height 38
click at [620, 223] on input "text" at bounding box center [675, 226] width 148 height 38
click at [95, 351] on span "Real Property" at bounding box center [85, 345] width 85 height 17
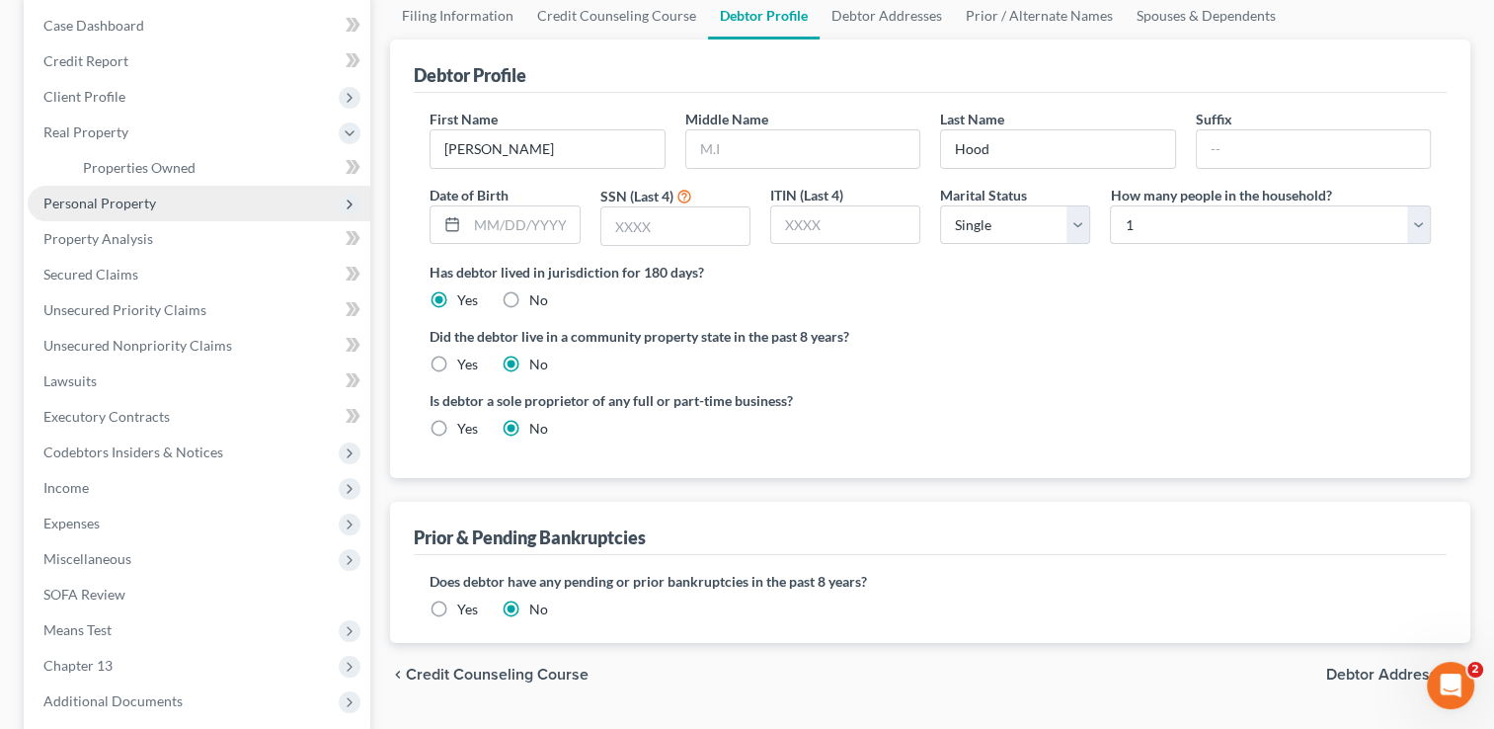
click at [115, 208] on span "Personal Property" at bounding box center [99, 203] width 113 height 17
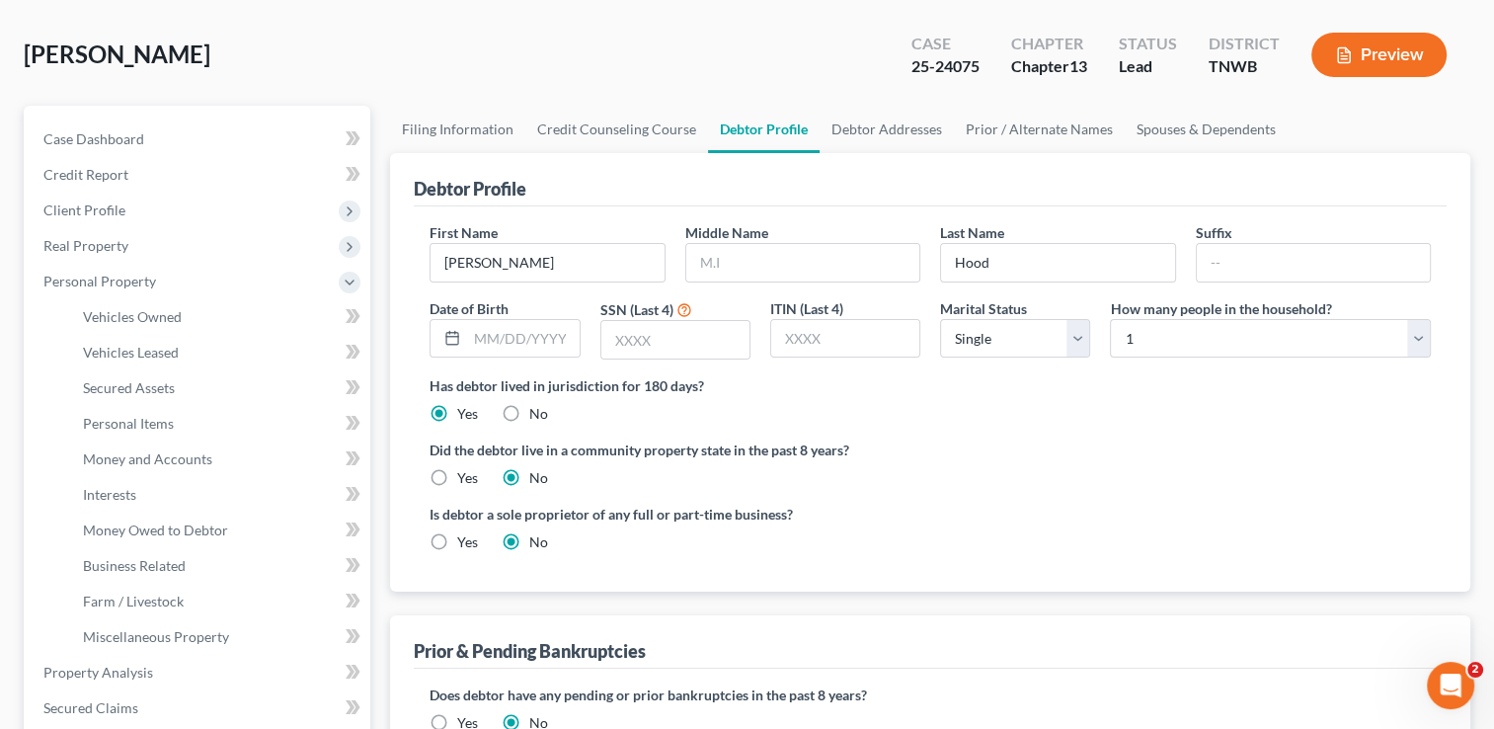
scroll to position [0, 0]
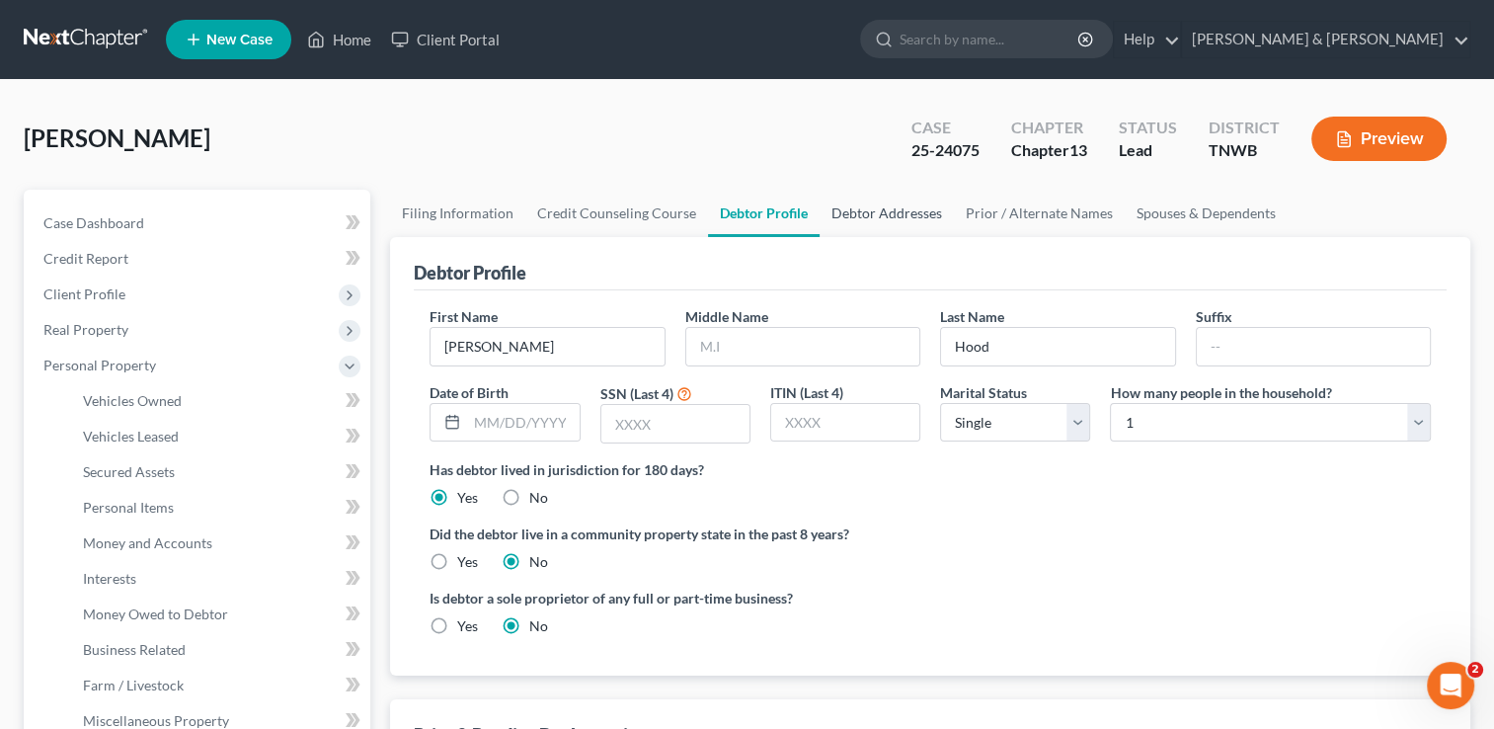
click at [898, 223] on link "Debtor Addresses" at bounding box center [887, 213] width 134 height 47
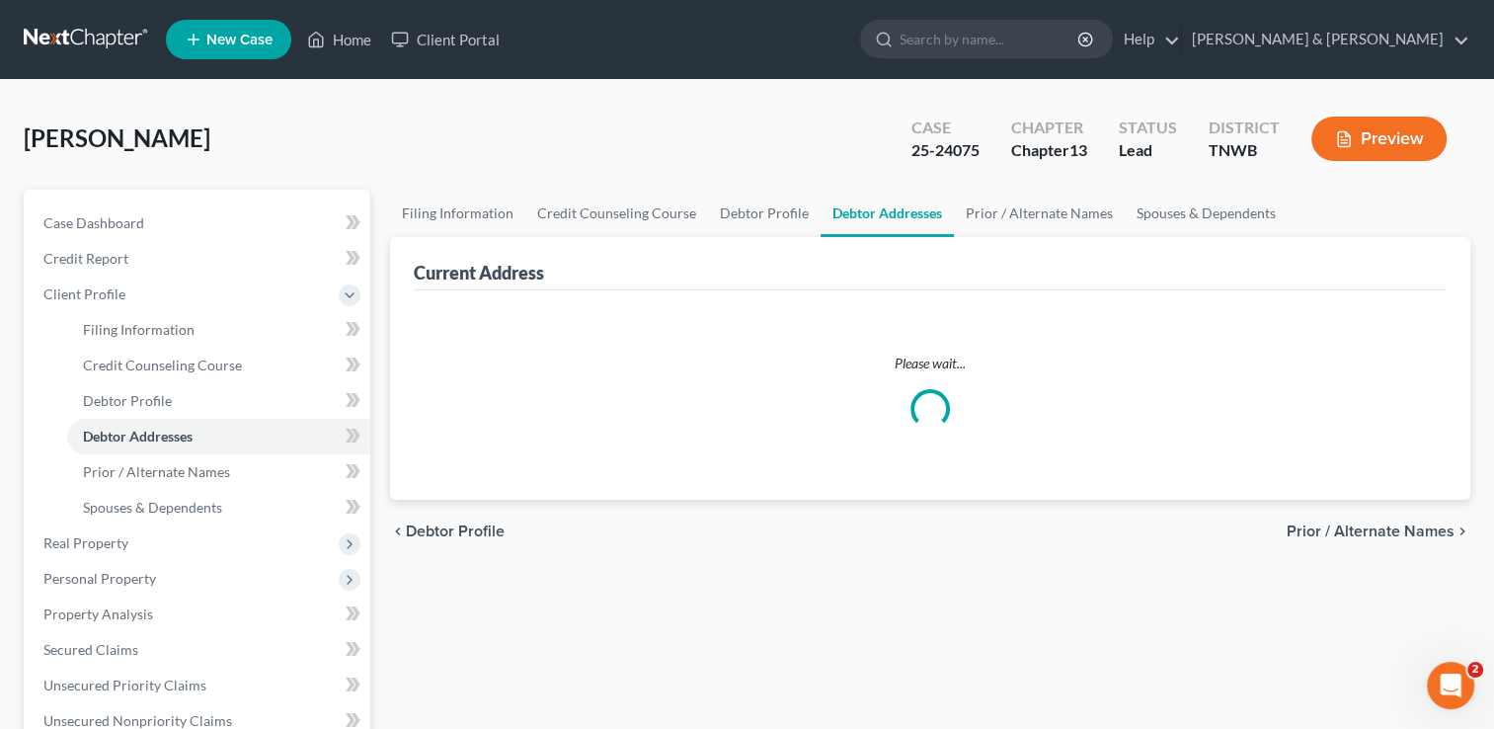
select select "0"
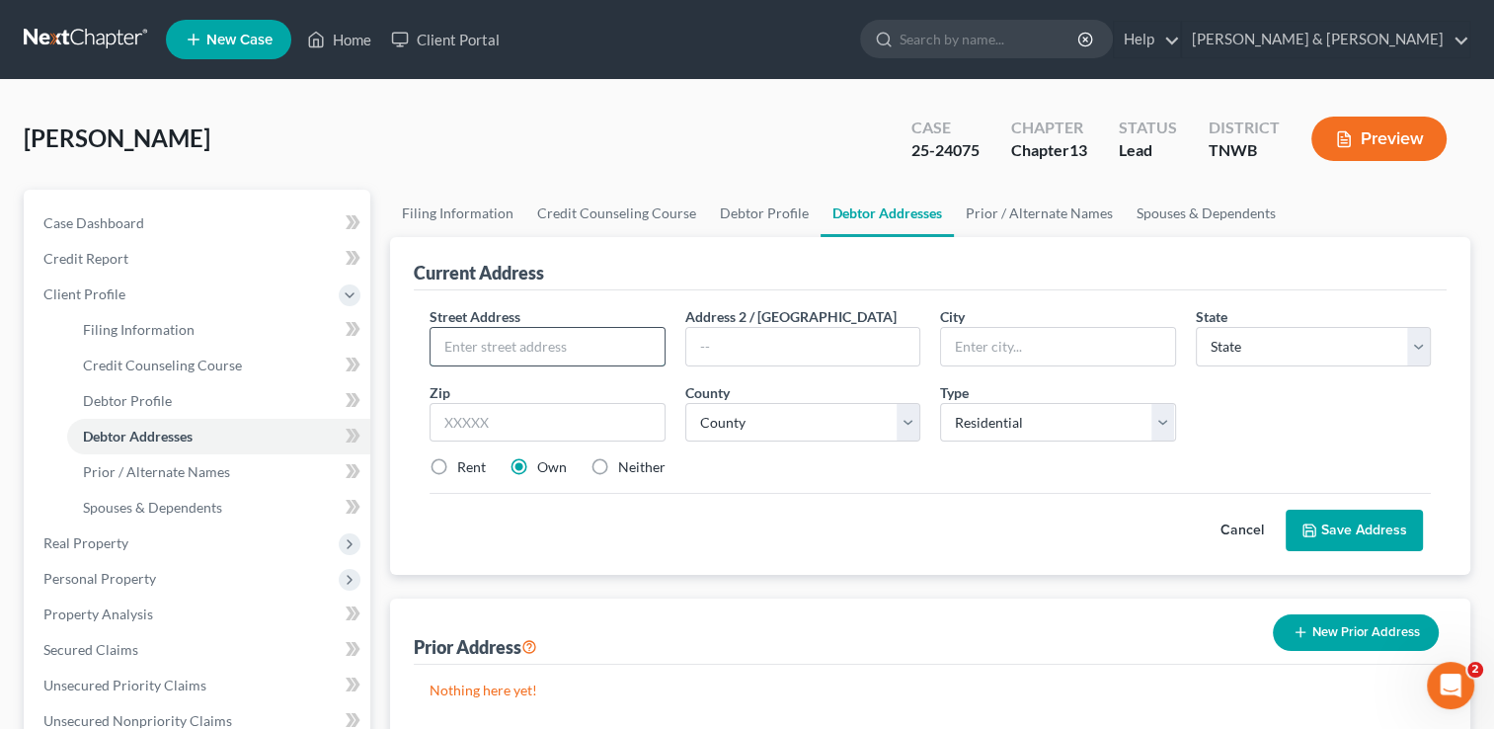
paste input "11199 MARQUIS CT ARLINGTON, TN 38002-965"
drag, startPoint x: 479, startPoint y: 351, endPoint x: 656, endPoint y: 346, distance: 176.9
click at [656, 346] on input "11199 MARQUIS CT ARLINGTON, TN 38002-965" at bounding box center [547, 347] width 233 height 38
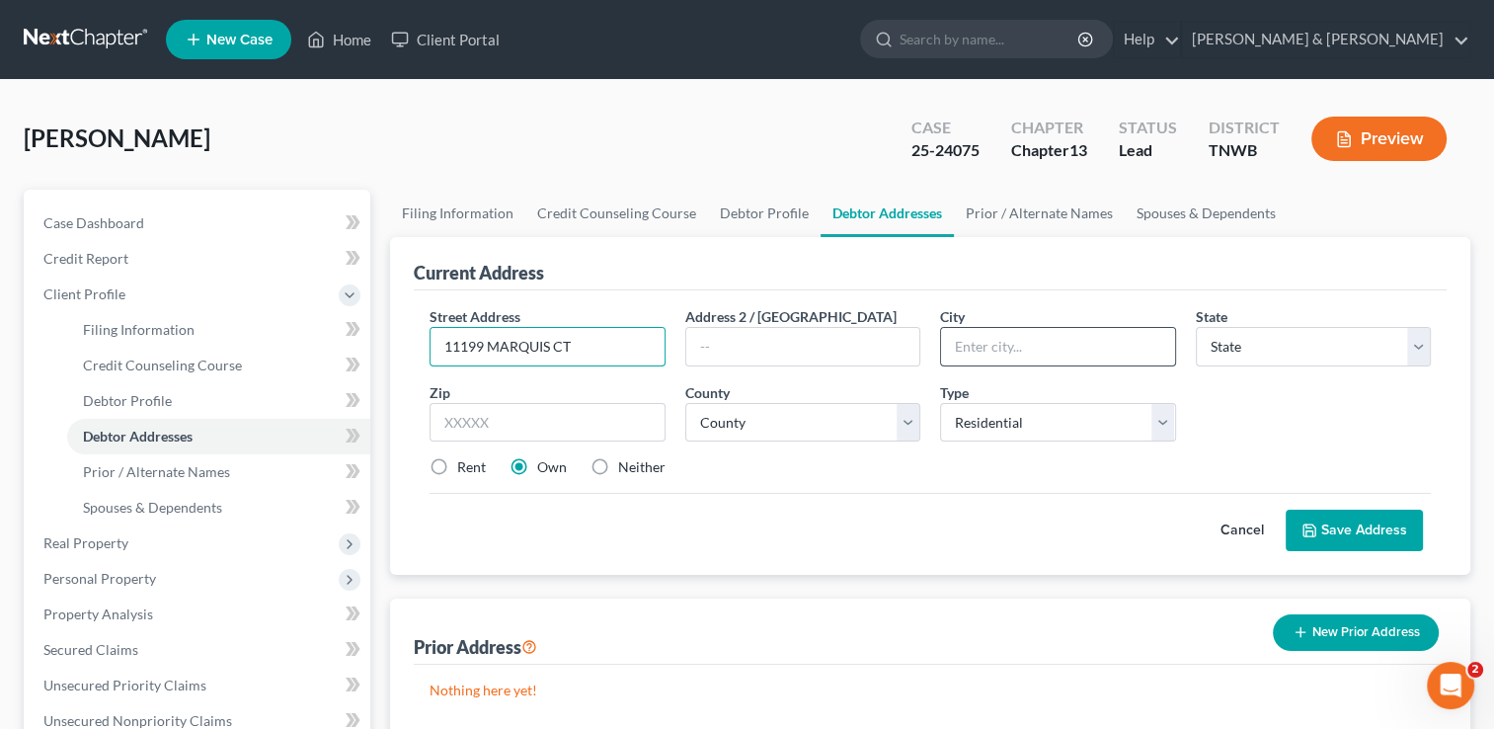
type input "11199 MARQUIS CT"
click at [984, 356] on input "text" at bounding box center [1057, 347] width 233 height 38
type input "a"
type input "Arlington"
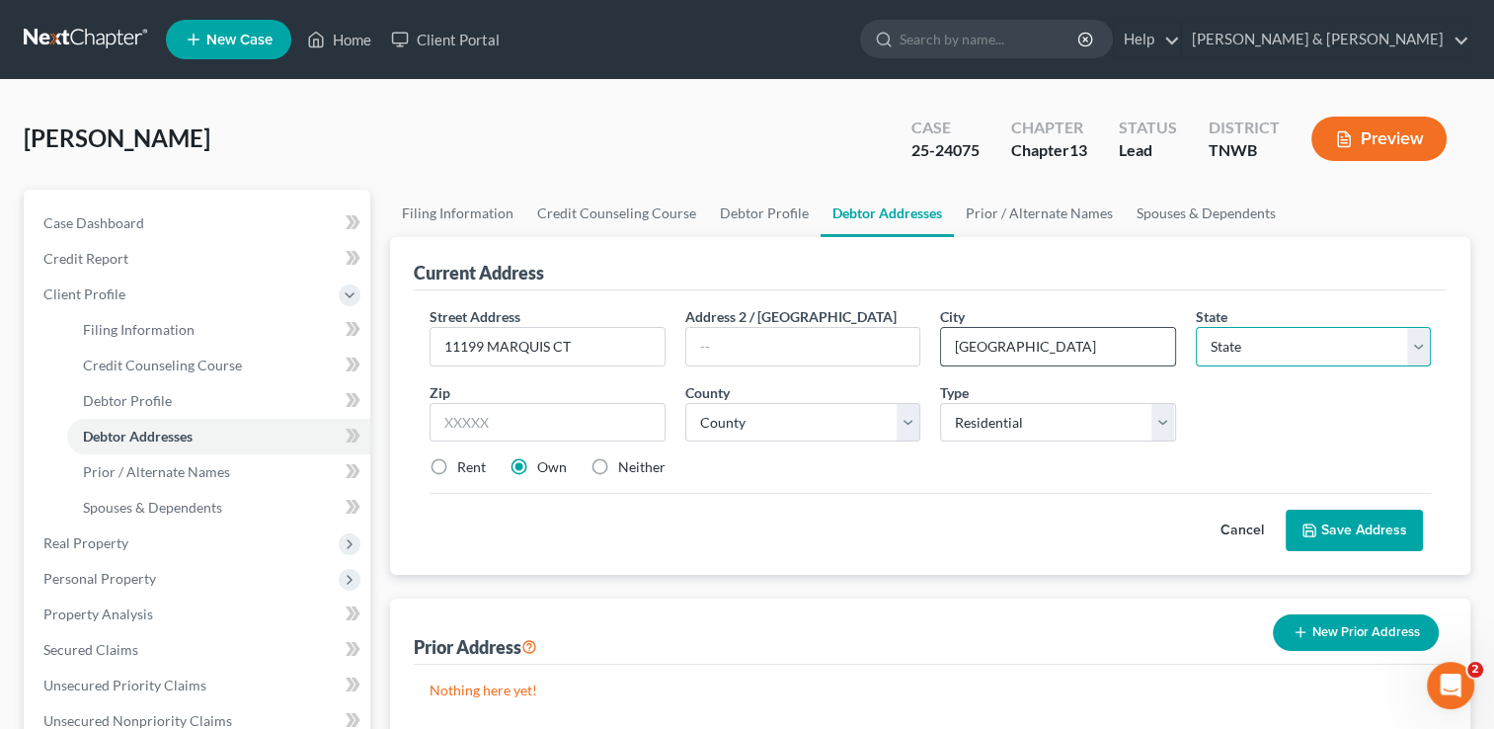
select select "44"
click at [496, 415] on input "text" at bounding box center [547, 423] width 235 height 40
paste input "ARLINGTON, TN 38002-965"
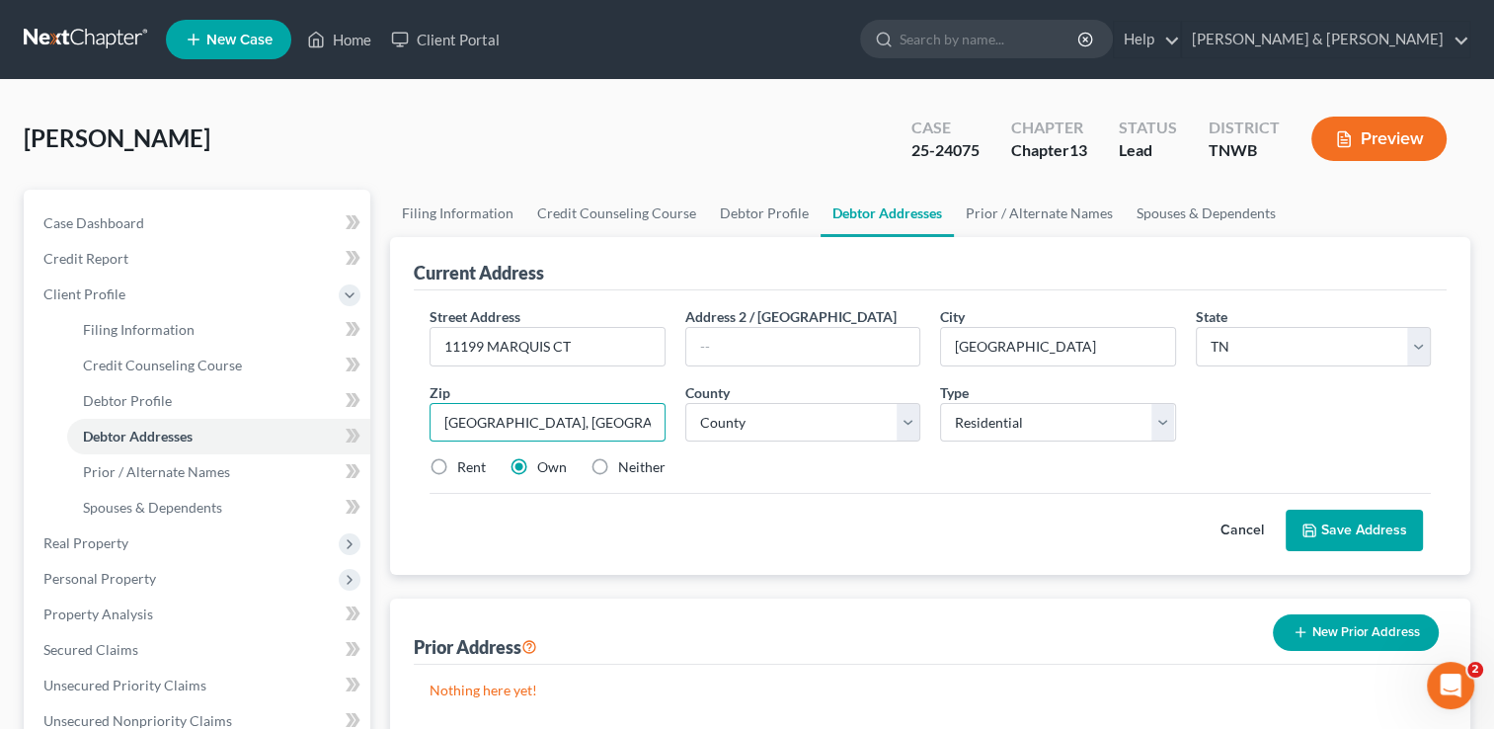
drag, startPoint x: 553, startPoint y: 421, endPoint x: 416, endPoint y: 421, distance: 137.3
click at [416, 421] on div "Street Address * 11199 MARQUIS CT Address 2 / PO Box City * Arlington State * S…" at bounding box center [930, 432] width 1033 height 284
drag, startPoint x: 517, startPoint y: 421, endPoint x: 483, endPoint y: 422, distance: 33.6
click at [483, 422] on input "38002-965" at bounding box center [547, 423] width 235 height 40
type input "38002"
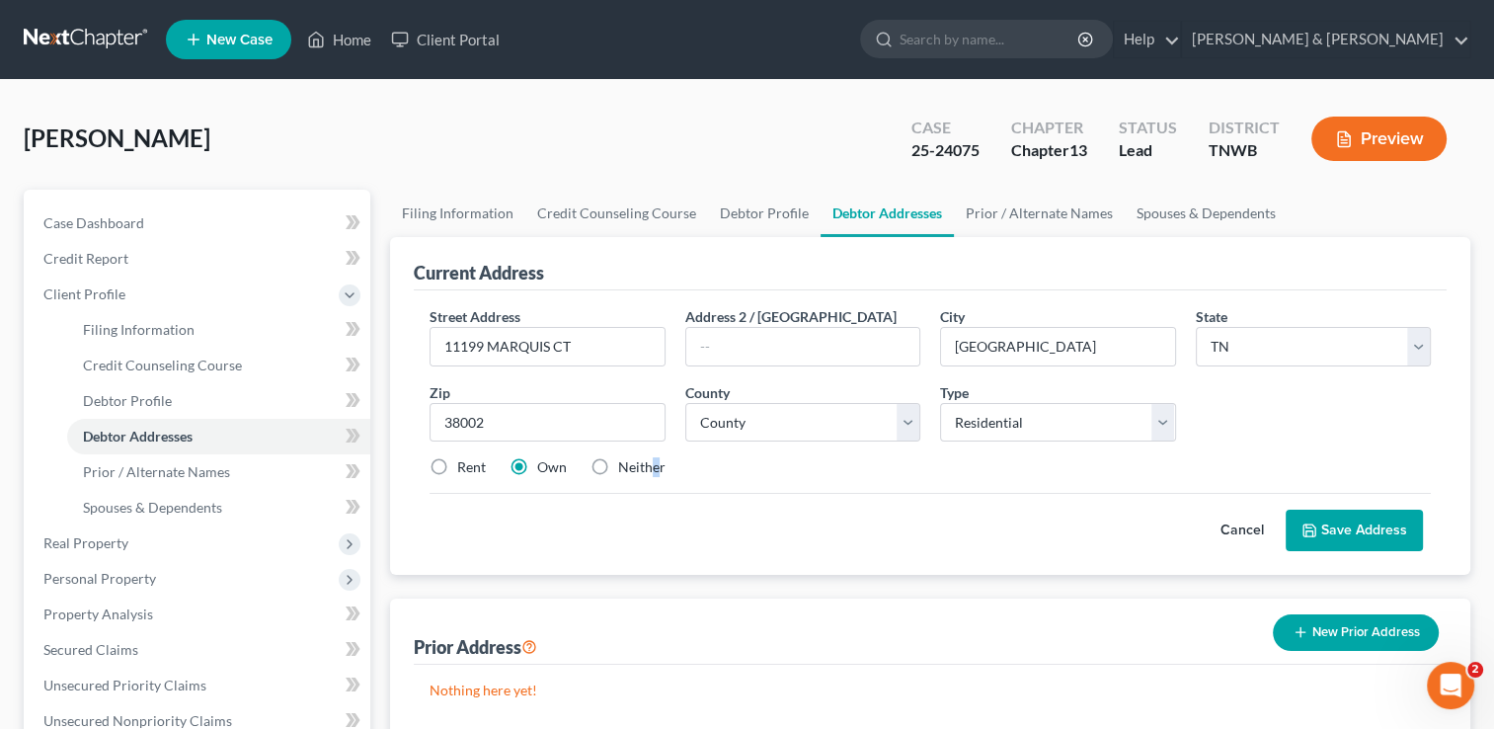
click at [658, 457] on label "Neither" at bounding box center [641, 467] width 47 height 20
drag, startPoint x: 658, startPoint y: 456, endPoint x: 768, endPoint y: 417, distance: 117.5
click at [768, 417] on select "County Anderson County Bedford County Benton County Bledsoe County Blount Count…" at bounding box center [802, 423] width 235 height 40
select select "78"
click at [685, 403] on select "County Anderson County Bedford County Benton County Bledsoe County Blount Count…" at bounding box center [802, 423] width 235 height 40
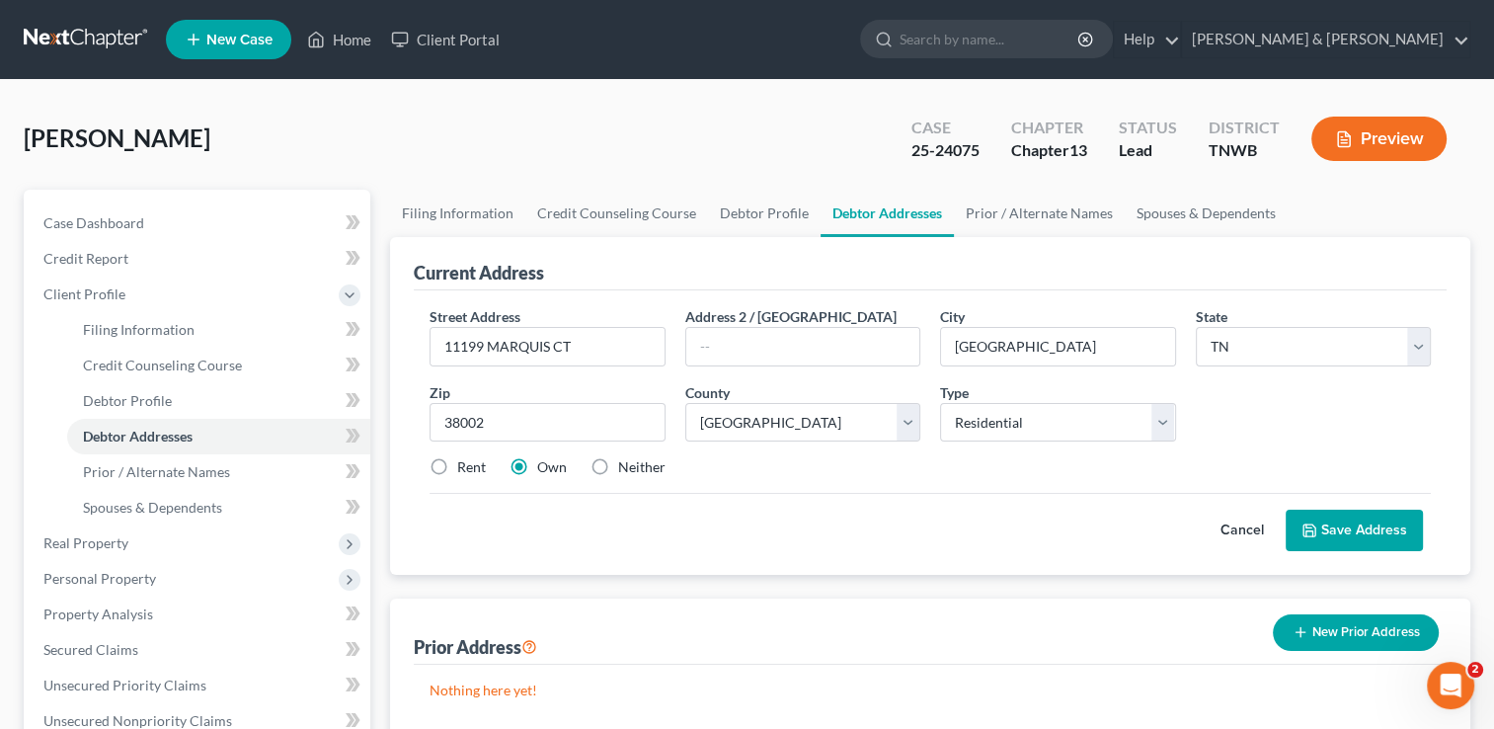
click at [961, 458] on div "Rent Own Neither" at bounding box center [930, 467] width 1021 height 20
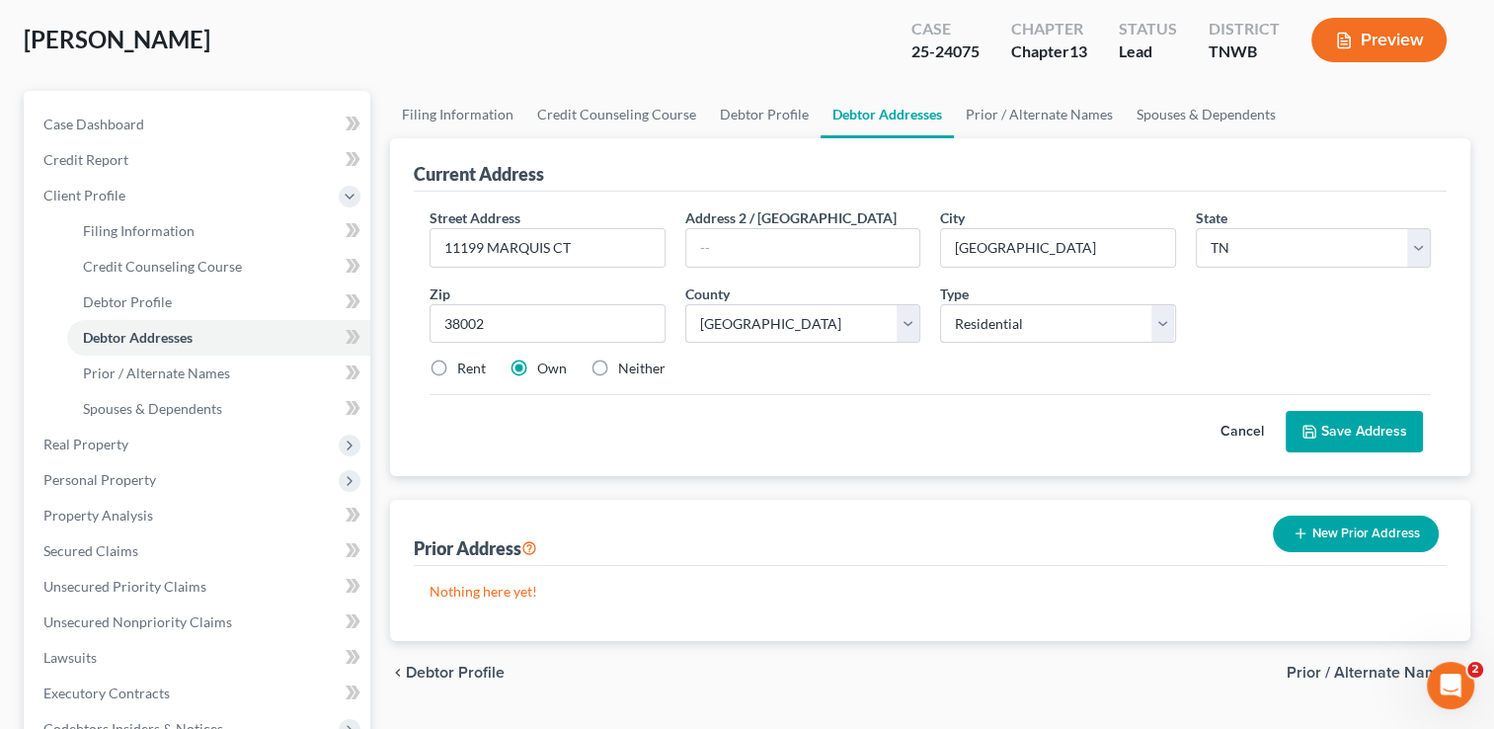
click at [457, 367] on label "Rent" at bounding box center [471, 369] width 29 height 20
click at [465, 367] on input "Rent" at bounding box center [471, 365] width 13 height 13
radio input "true"
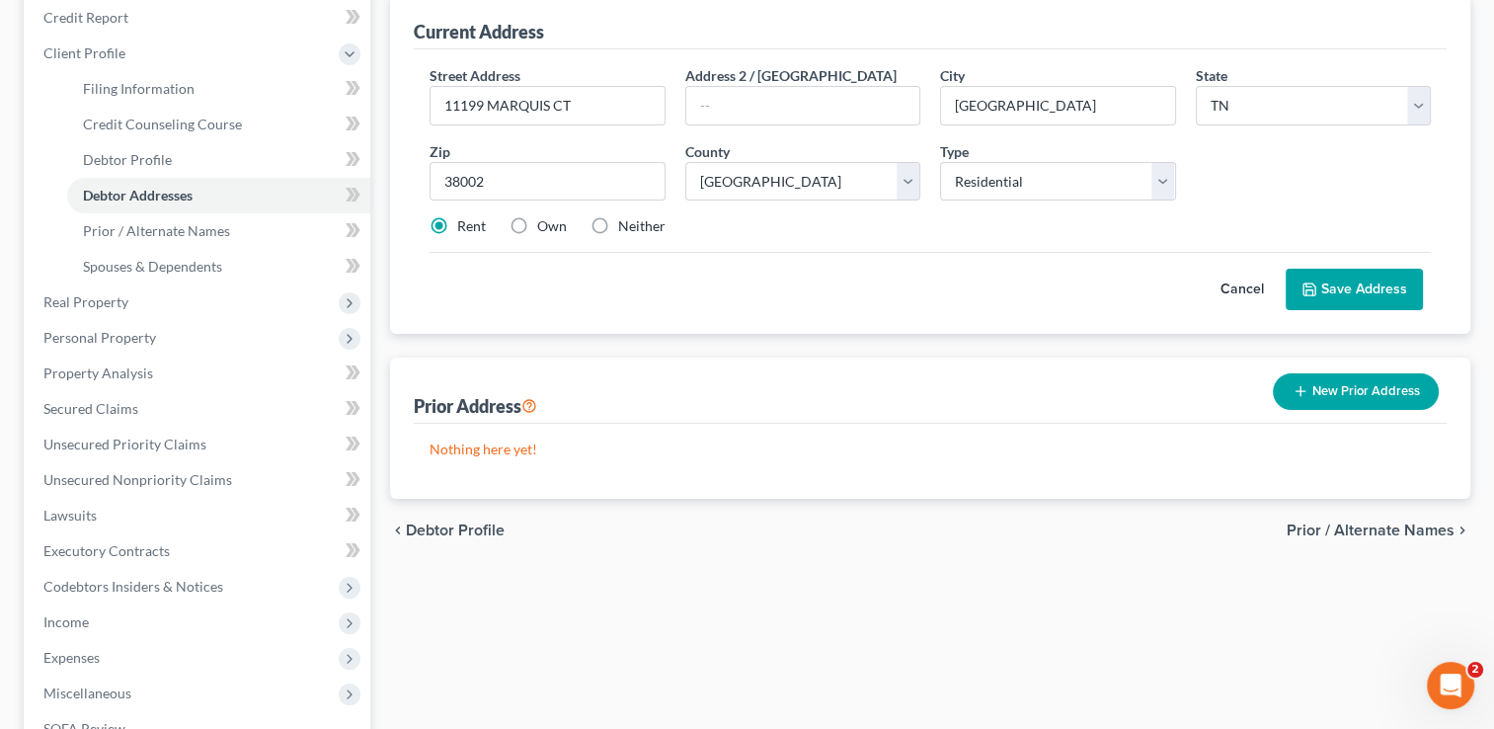
scroll to position [198, 0]
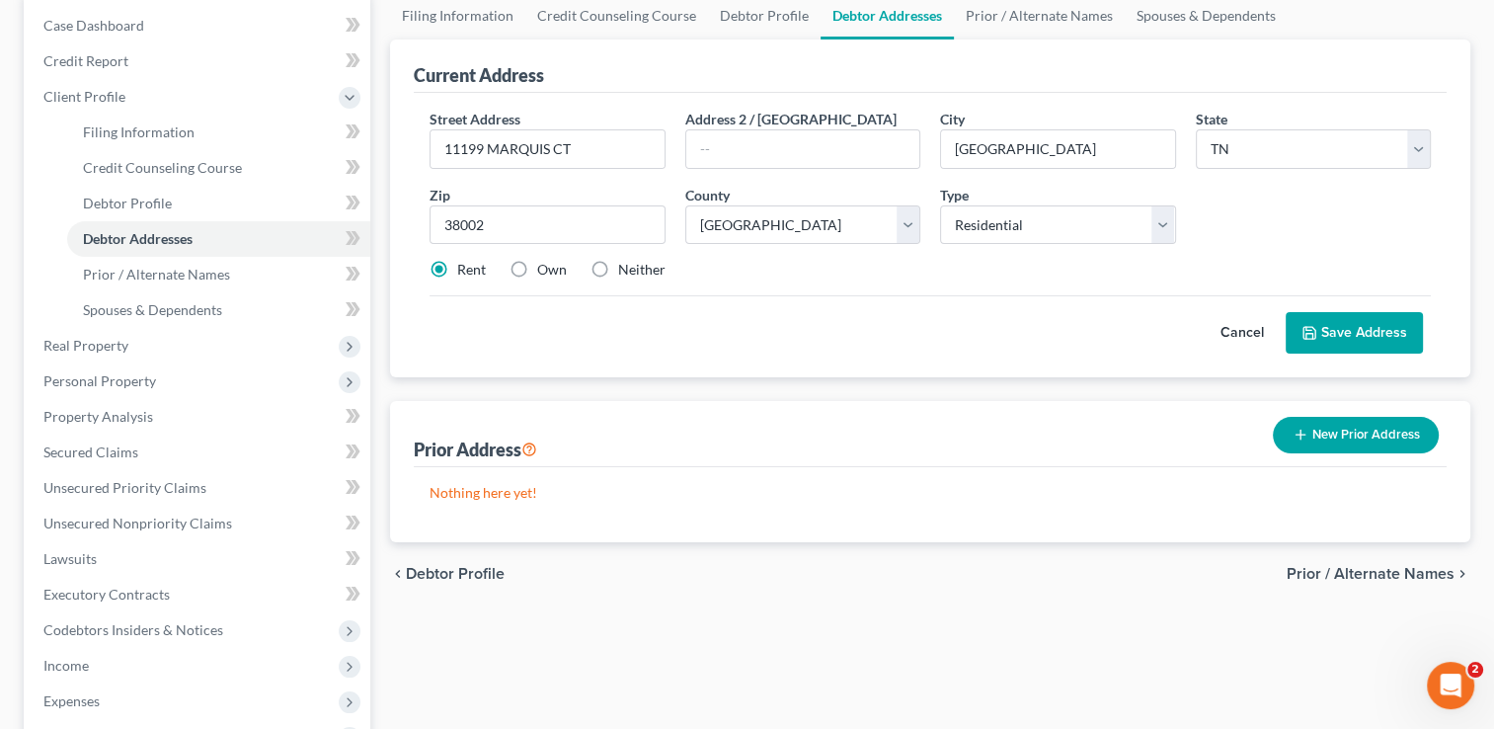
click at [1367, 337] on button "Save Address" at bounding box center [1354, 332] width 137 height 41
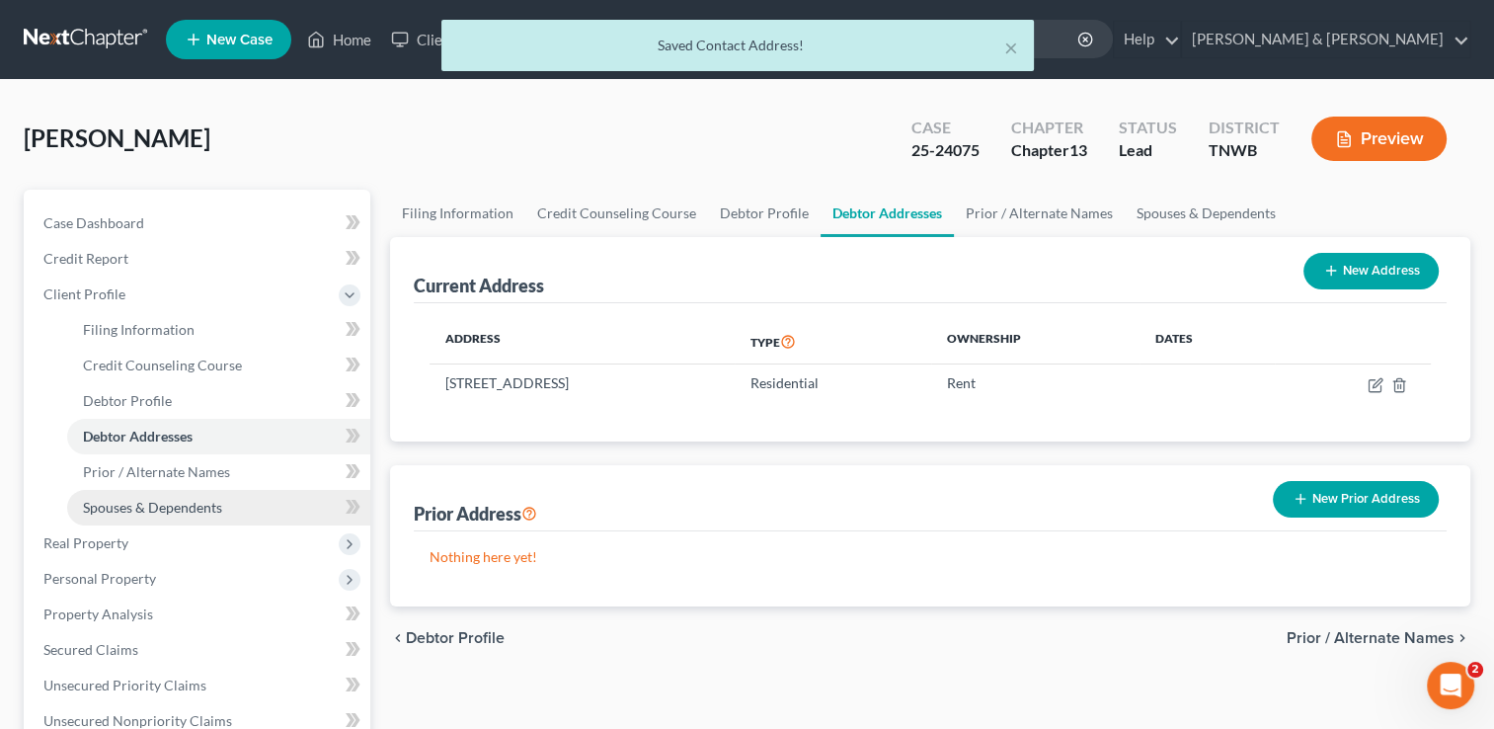
scroll to position [99, 0]
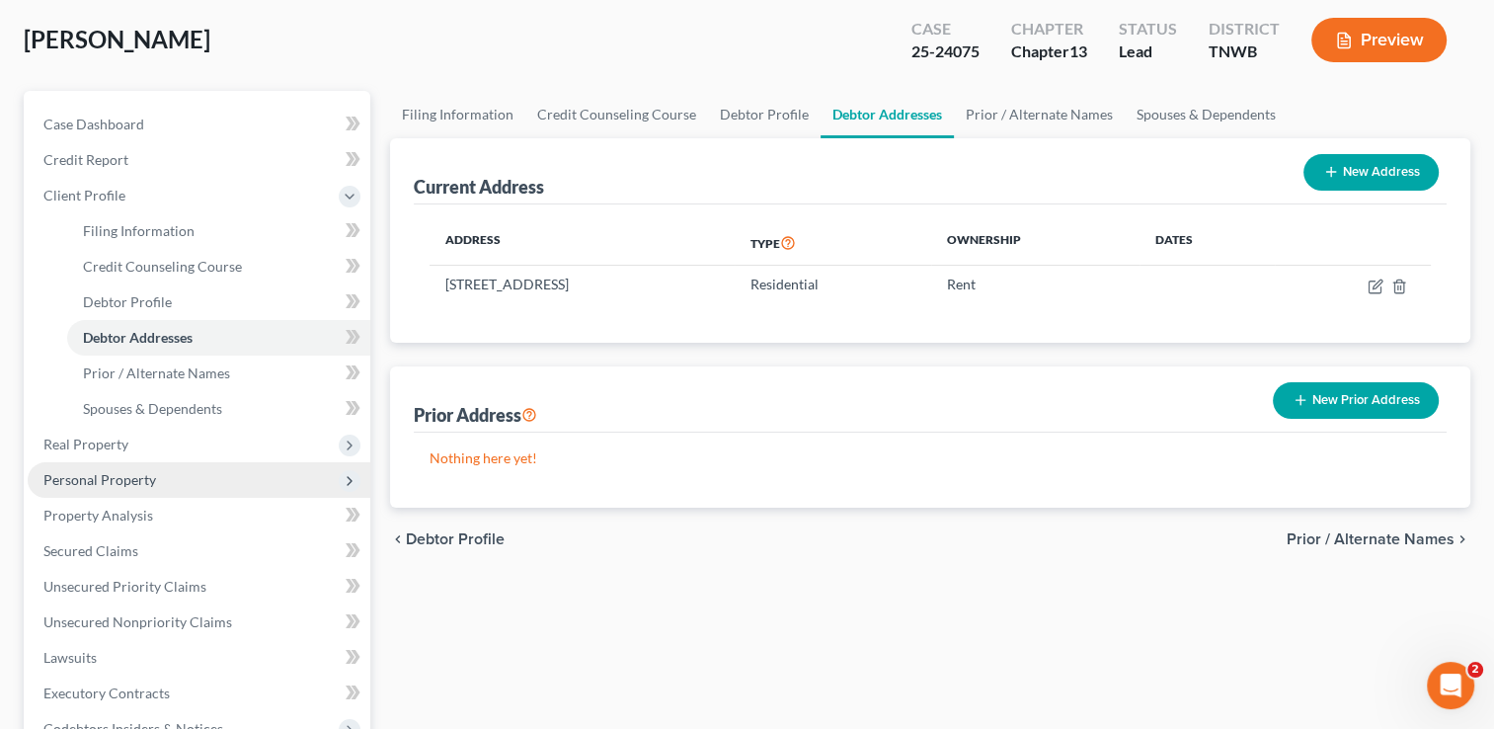
click at [144, 479] on span "Personal Property" at bounding box center [99, 479] width 113 height 17
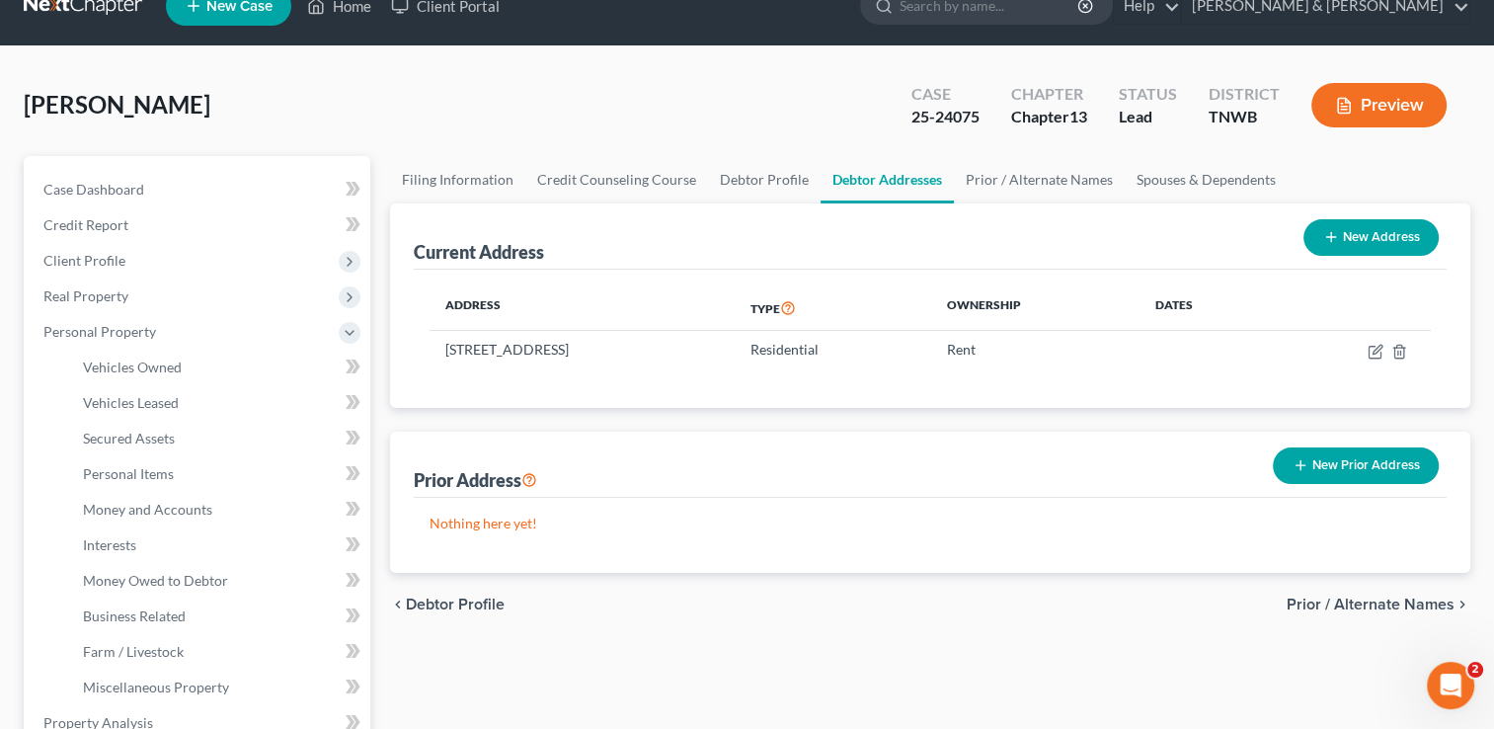
scroll to position [0, 0]
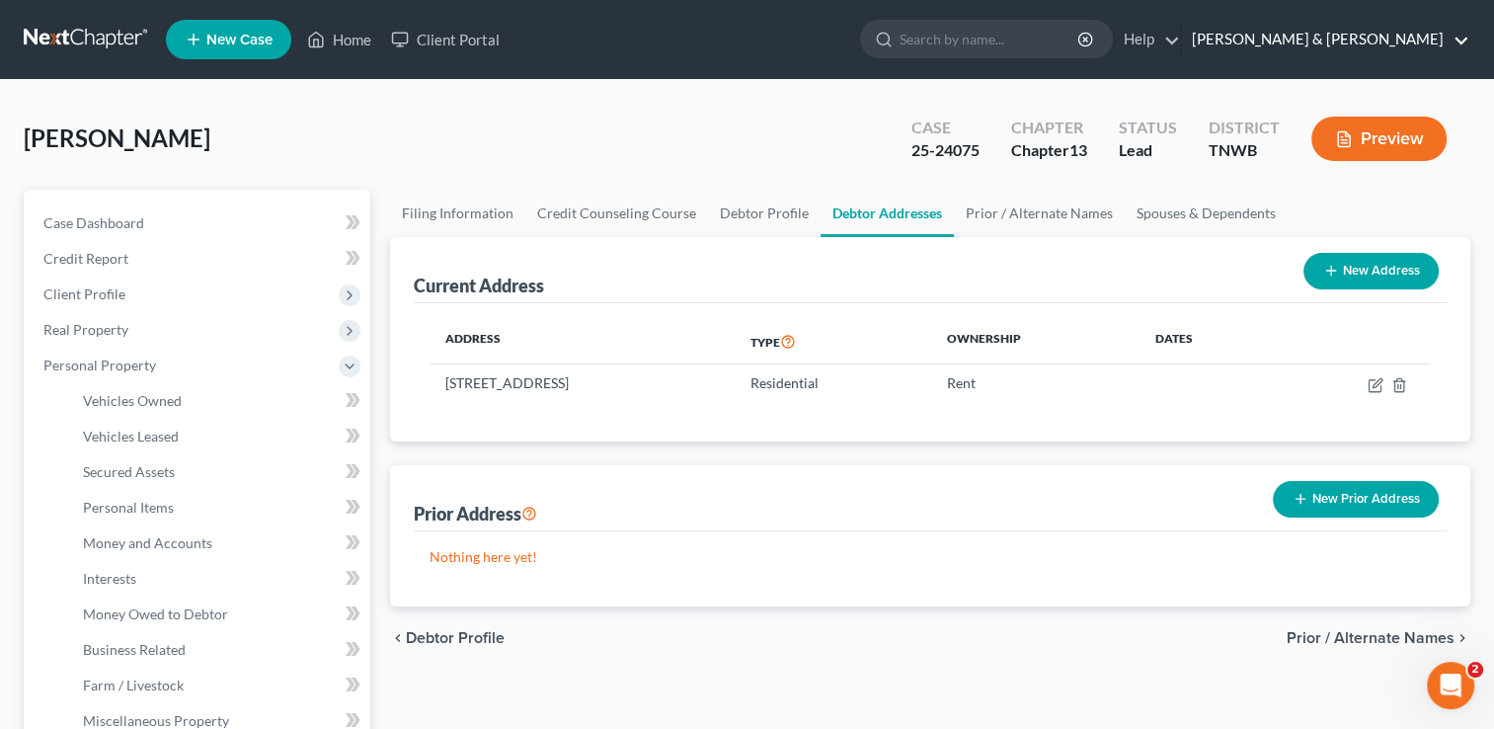
click at [1441, 36] on link "[PERSON_NAME] & [PERSON_NAME]" at bounding box center [1325, 40] width 287 height 36
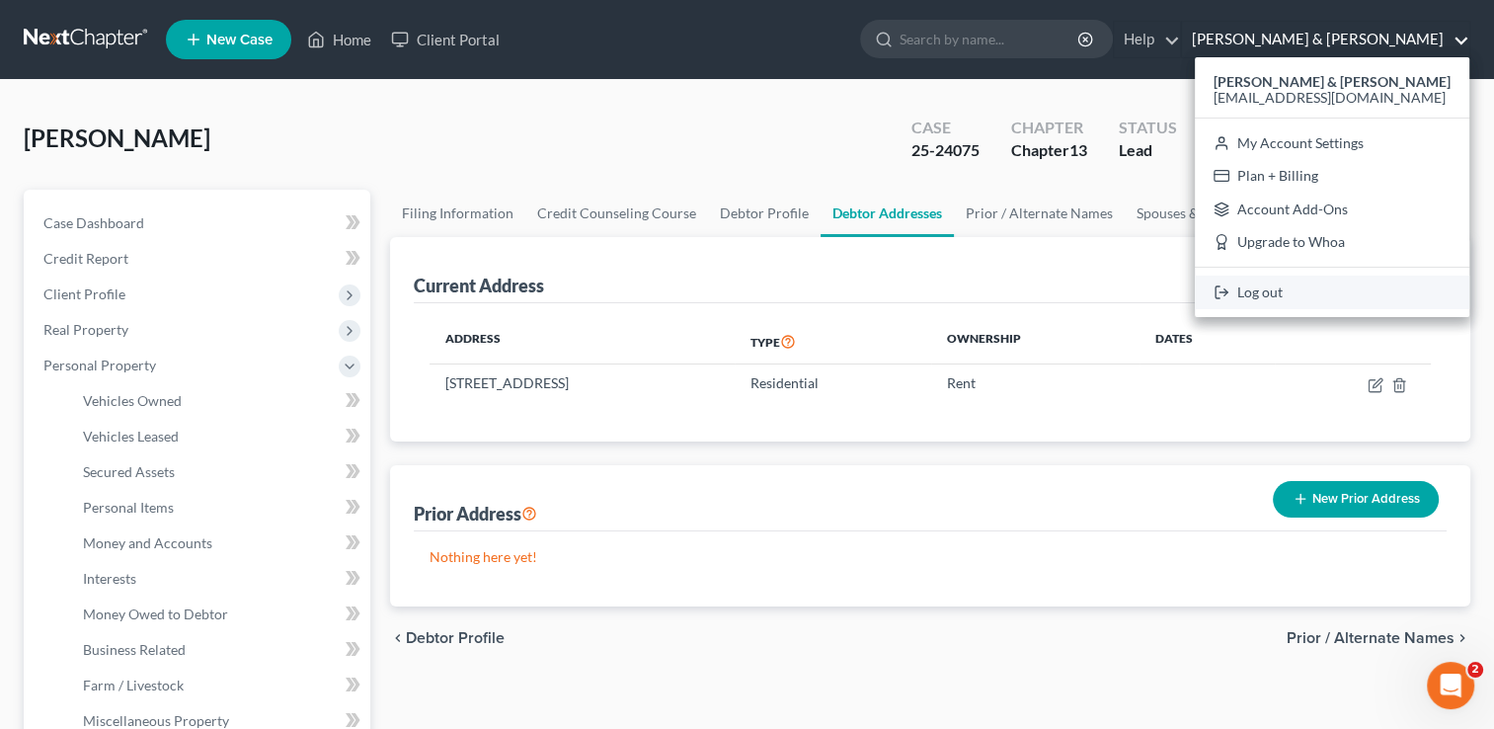
click at [1355, 286] on link "Log out" at bounding box center [1332, 293] width 275 height 34
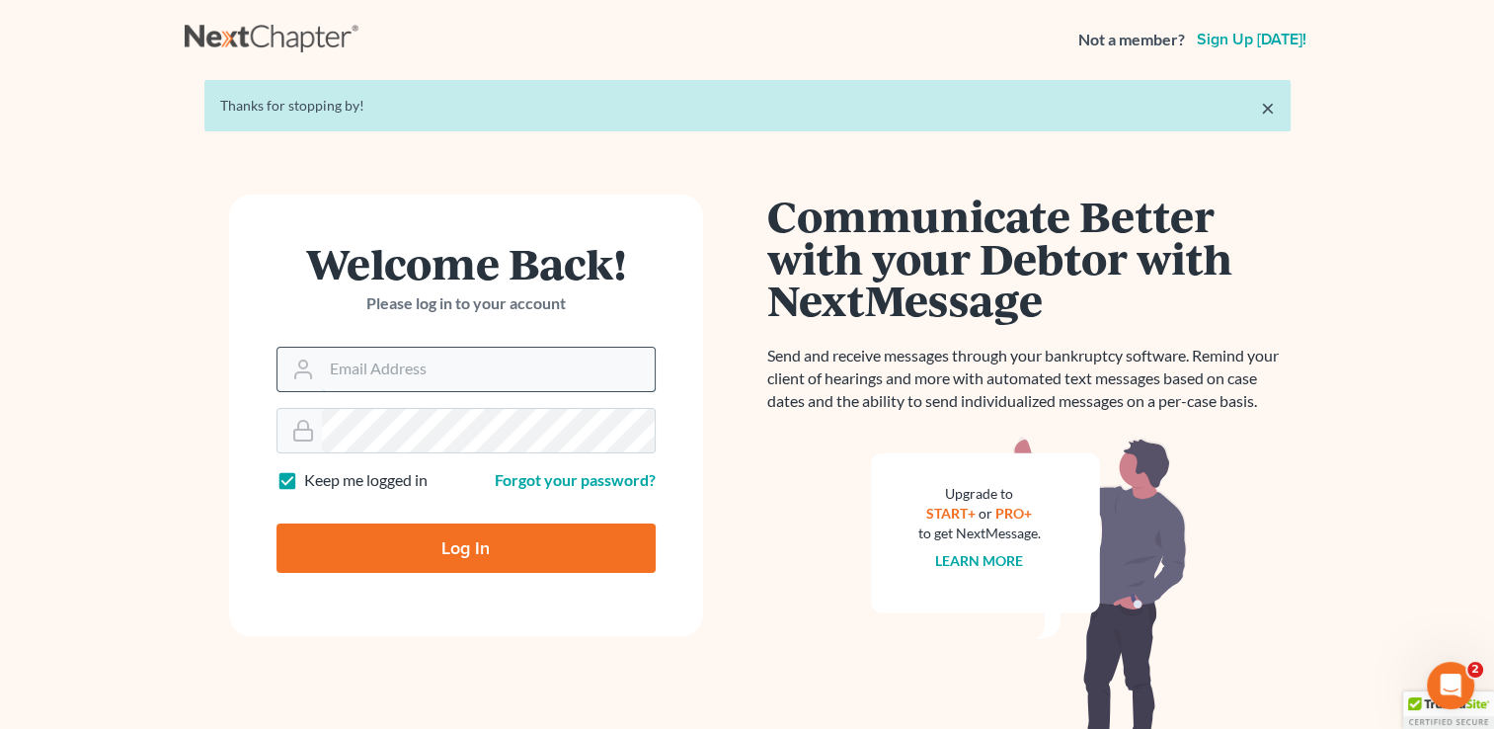
click at [361, 373] on input "Email Address" at bounding box center [488, 369] width 333 height 43
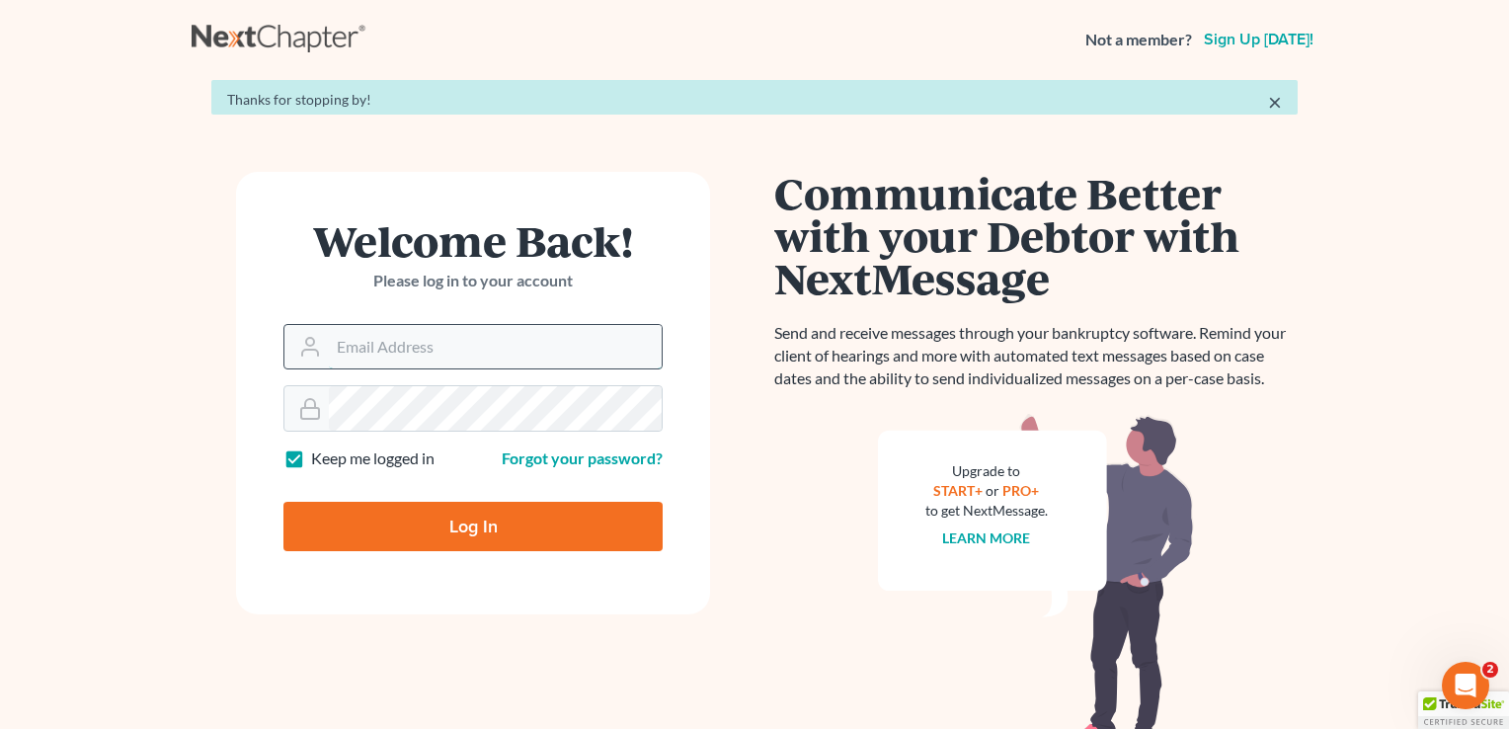
type input "dlofton@craigandloftonlaw.com"
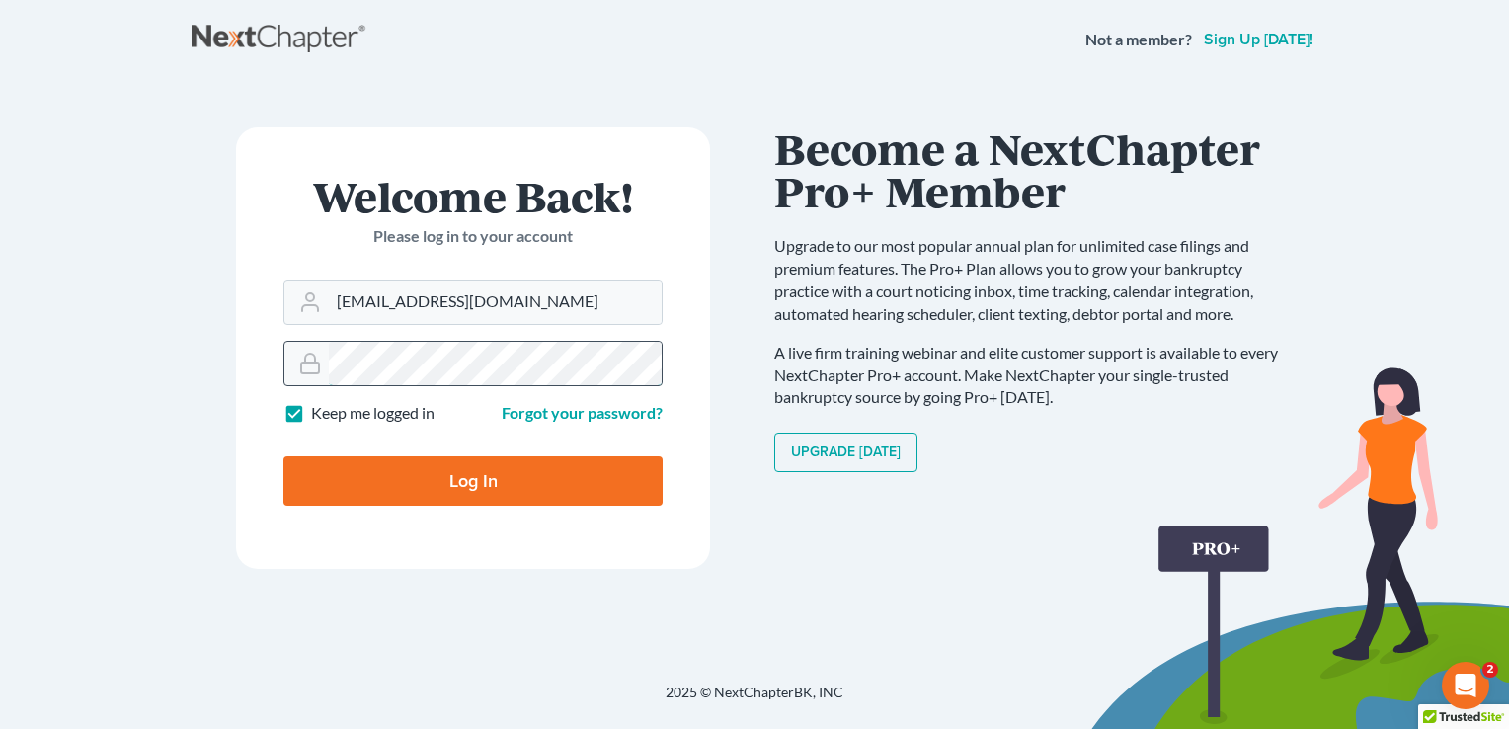
click at [283, 456] on input "Log In" at bounding box center [472, 480] width 379 height 49
type input "Thinking..."
